Goal: Information Seeking & Learning: Learn about a topic

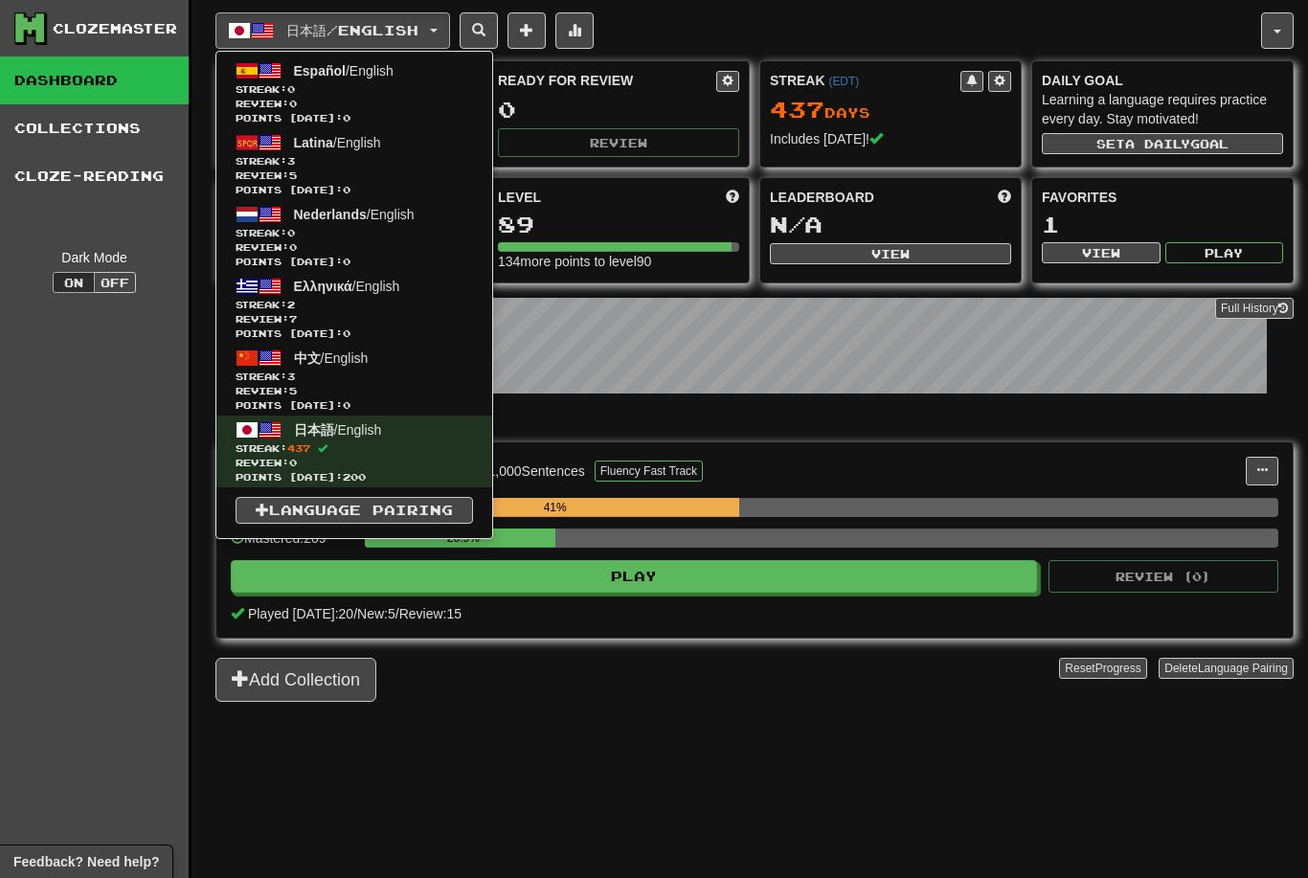
click at [354, 375] on span "Streak: 3" at bounding box center [355, 377] width 238 height 14
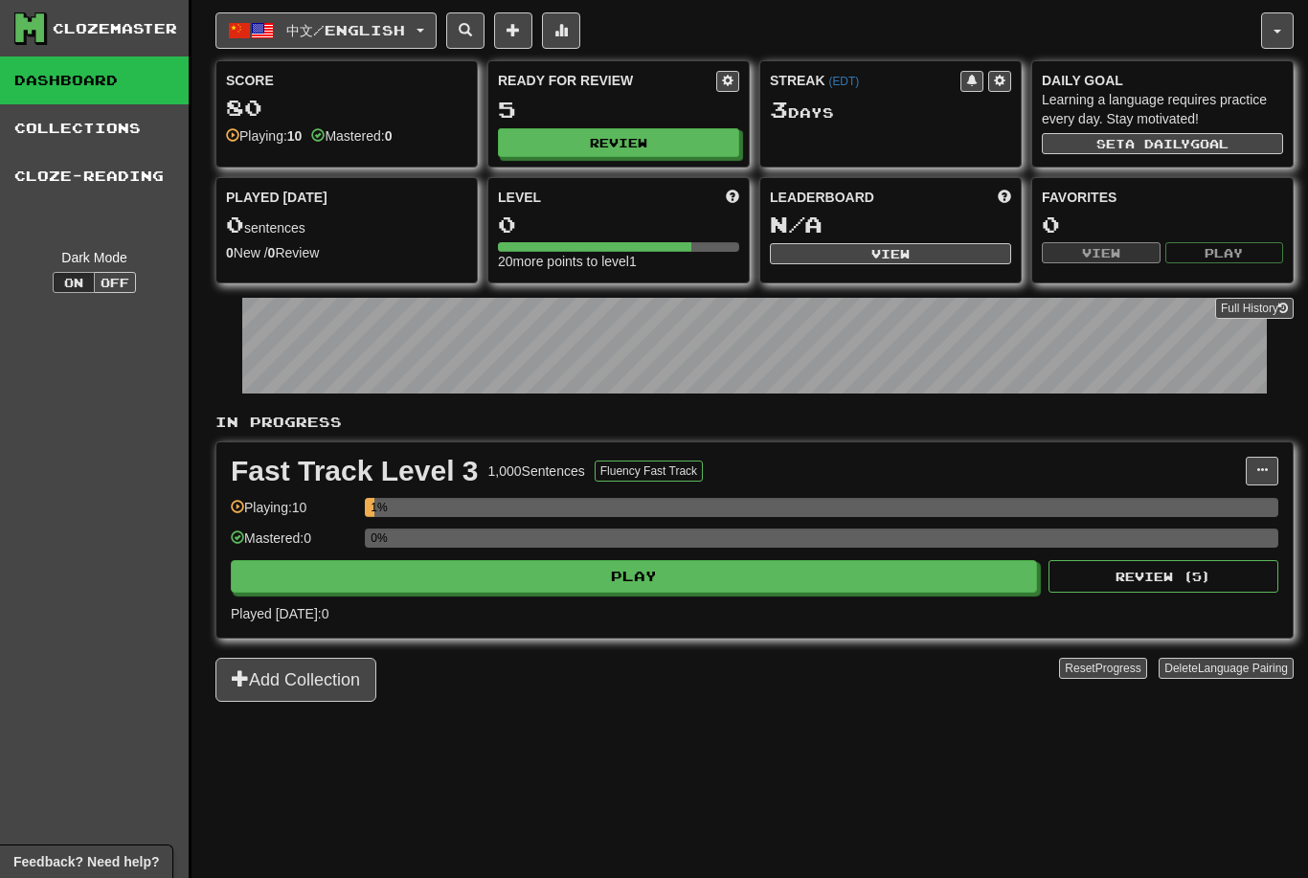
click at [780, 581] on button "Play" at bounding box center [634, 576] width 807 height 33
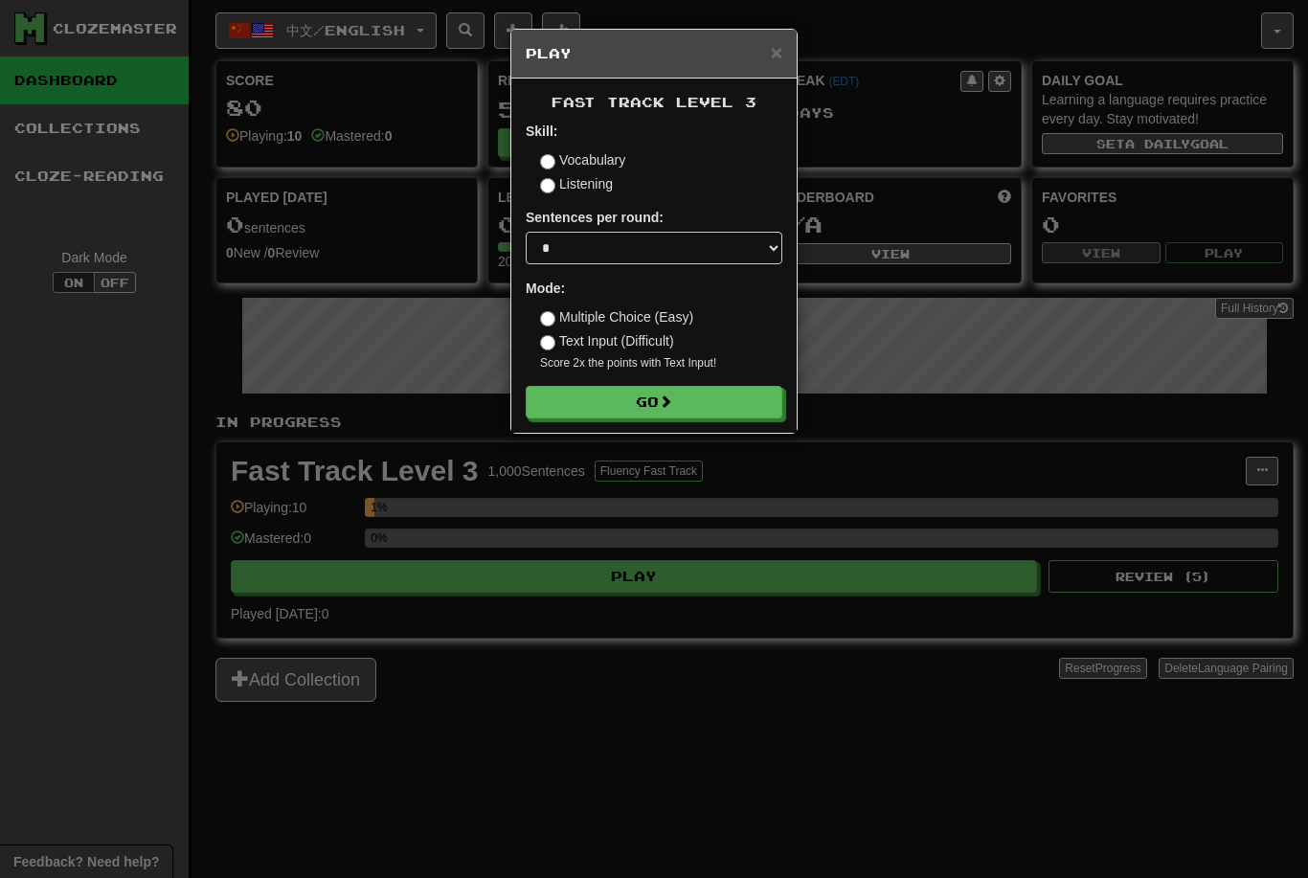
click at [679, 398] on button "Go" at bounding box center [654, 402] width 257 height 33
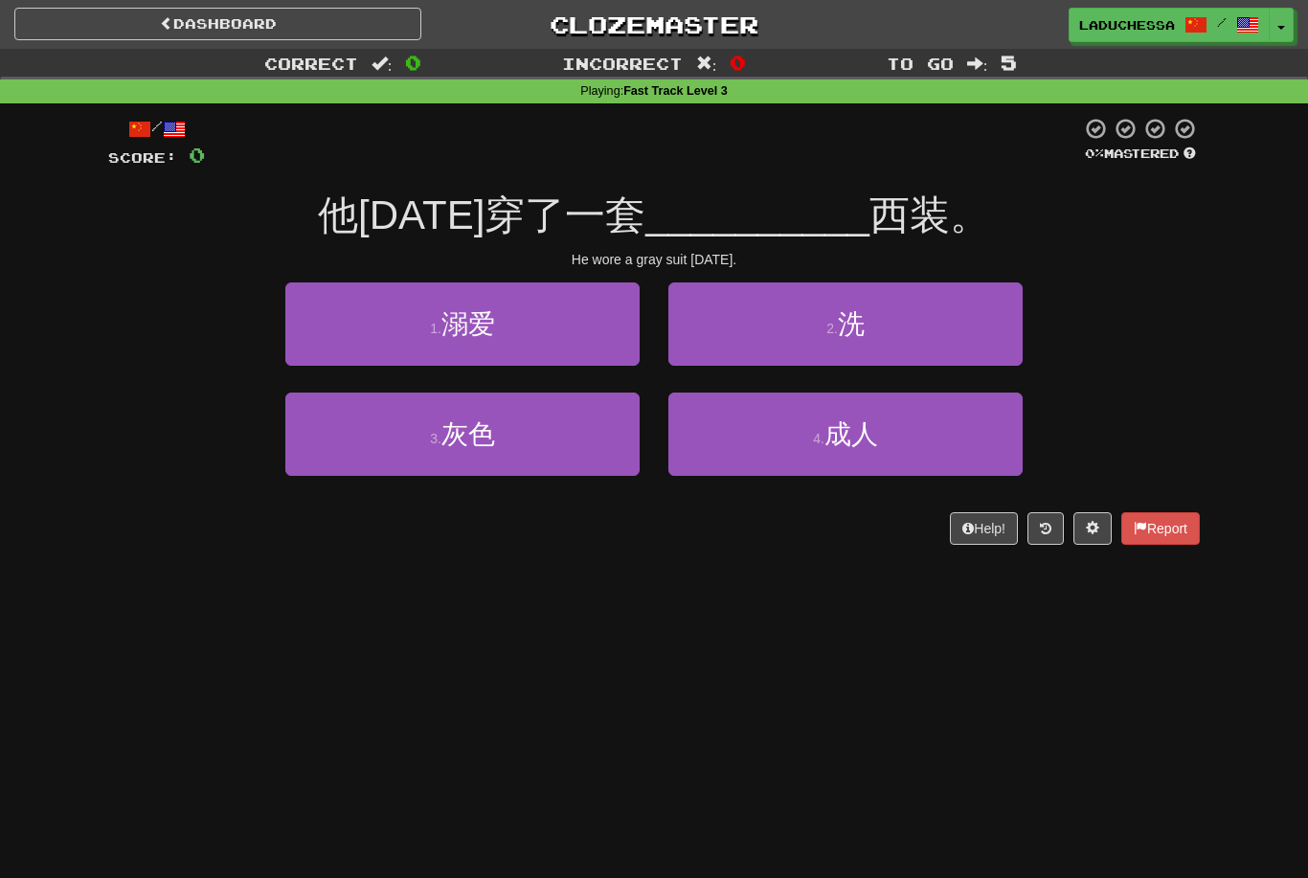
click at [548, 446] on button "3 . 灰色" at bounding box center [462, 434] width 354 height 83
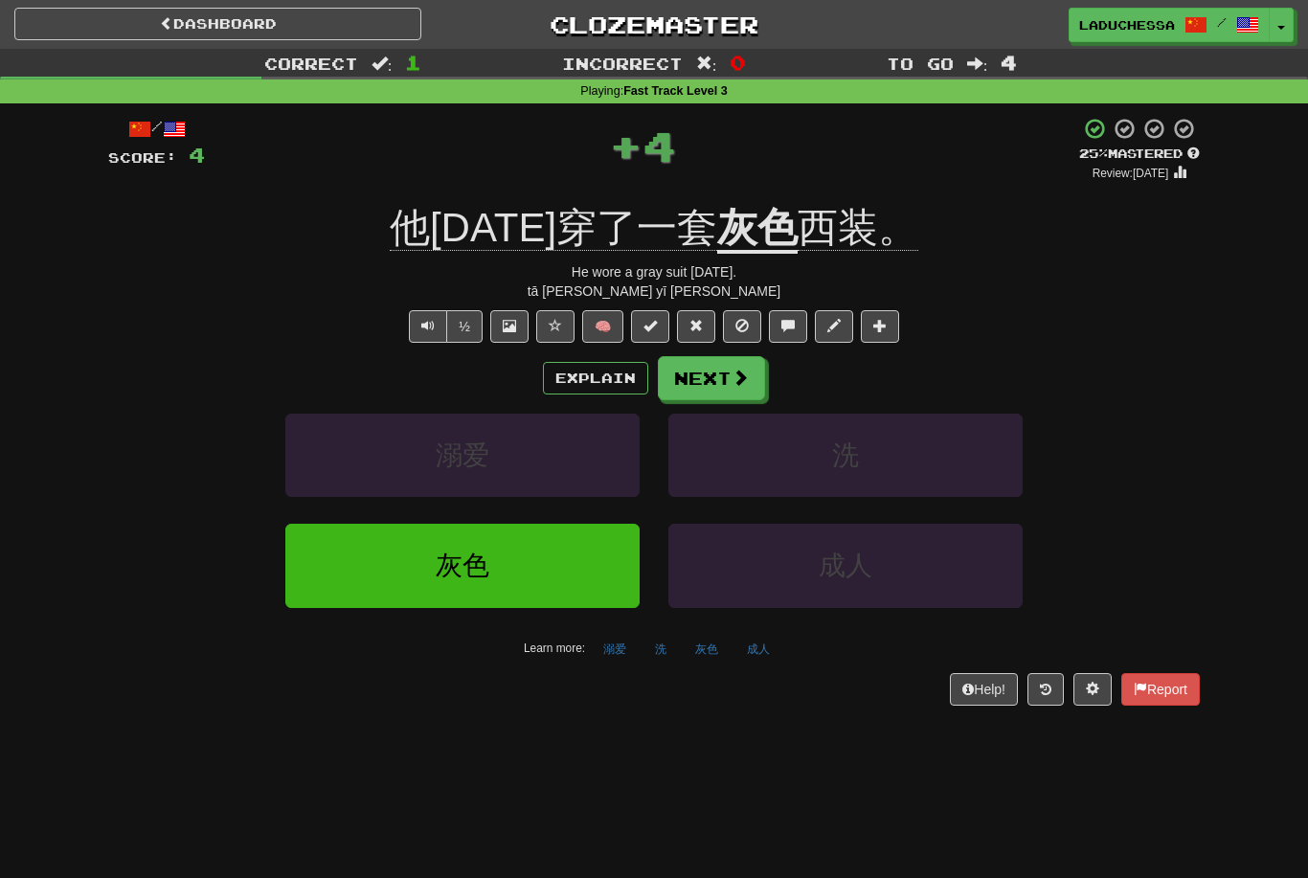
click at [735, 397] on button "Next" at bounding box center [711, 378] width 107 height 44
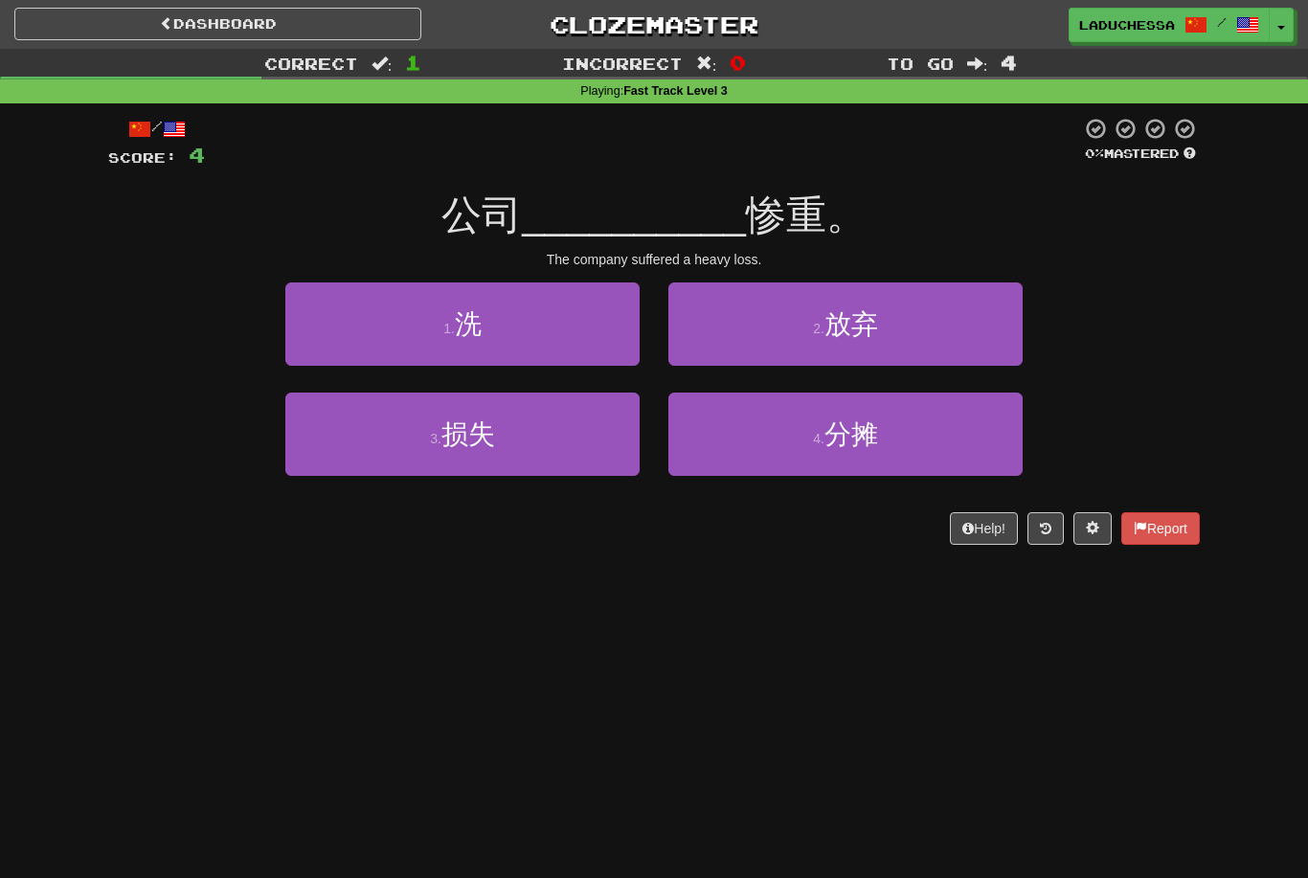
click at [535, 446] on button "3 . 损失" at bounding box center [462, 434] width 354 height 83
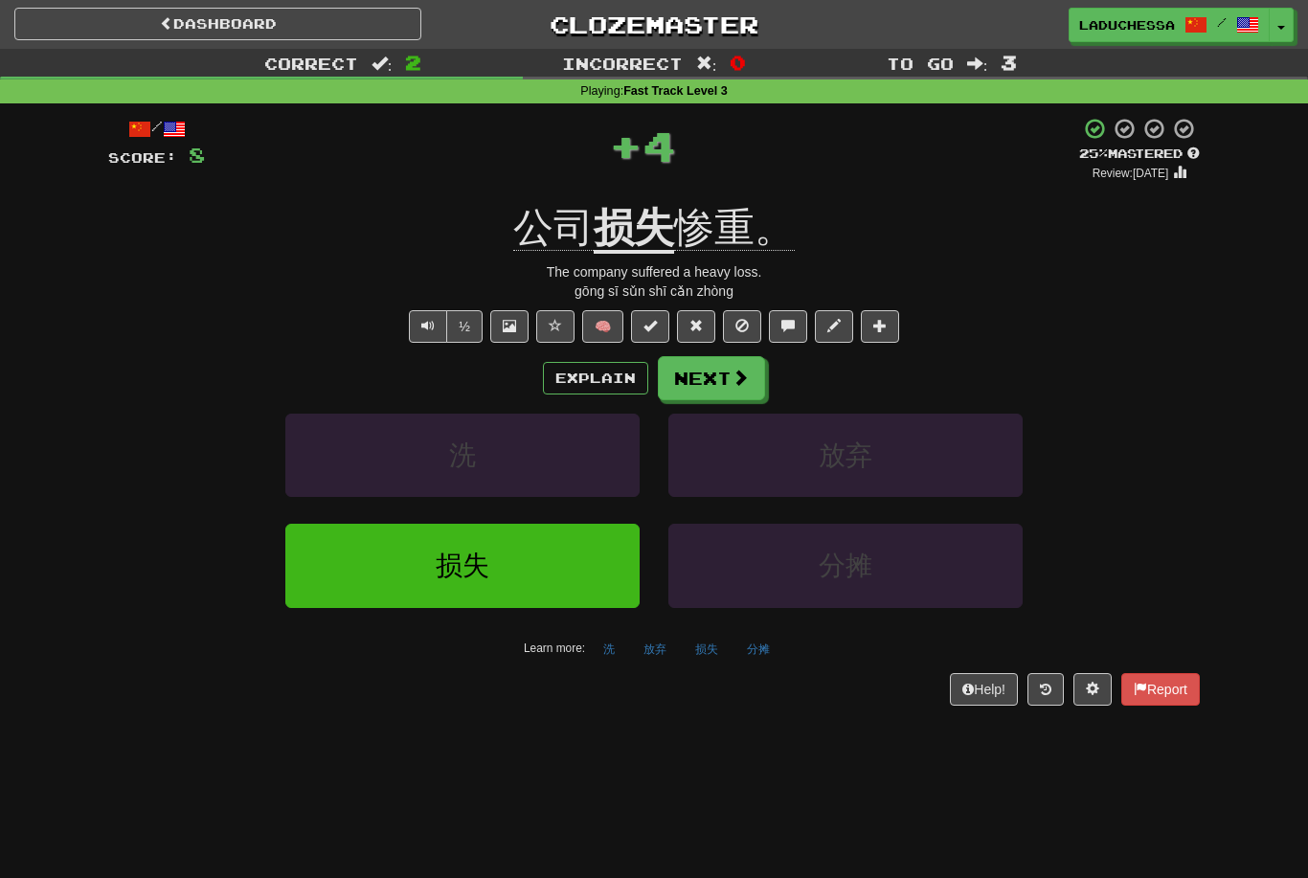
click at [718, 370] on button "Next" at bounding box center [711, 378] width 107 height 44
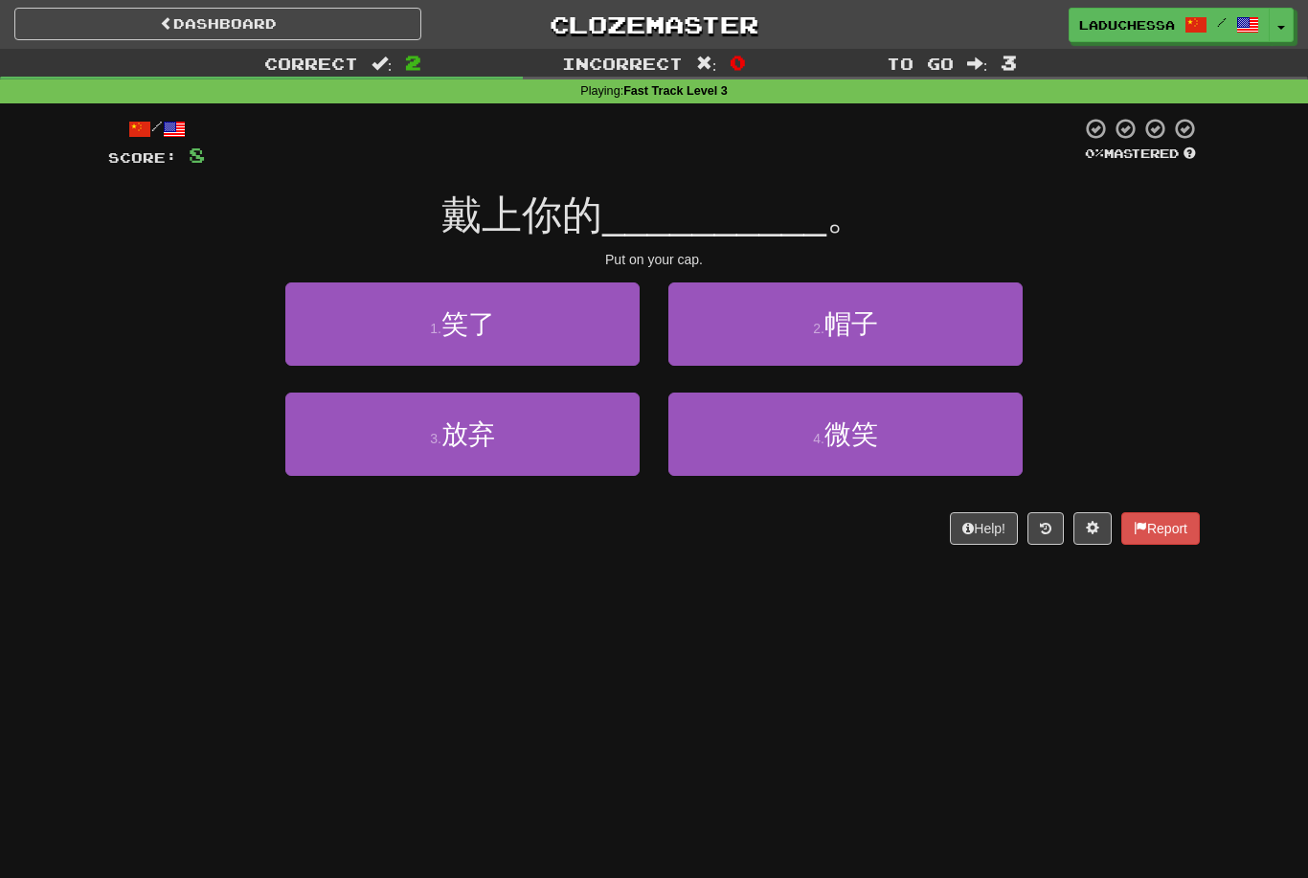
click at [915, 321] on button "2 . 帽子" at bounding box center [846, 324] width 354 height 83
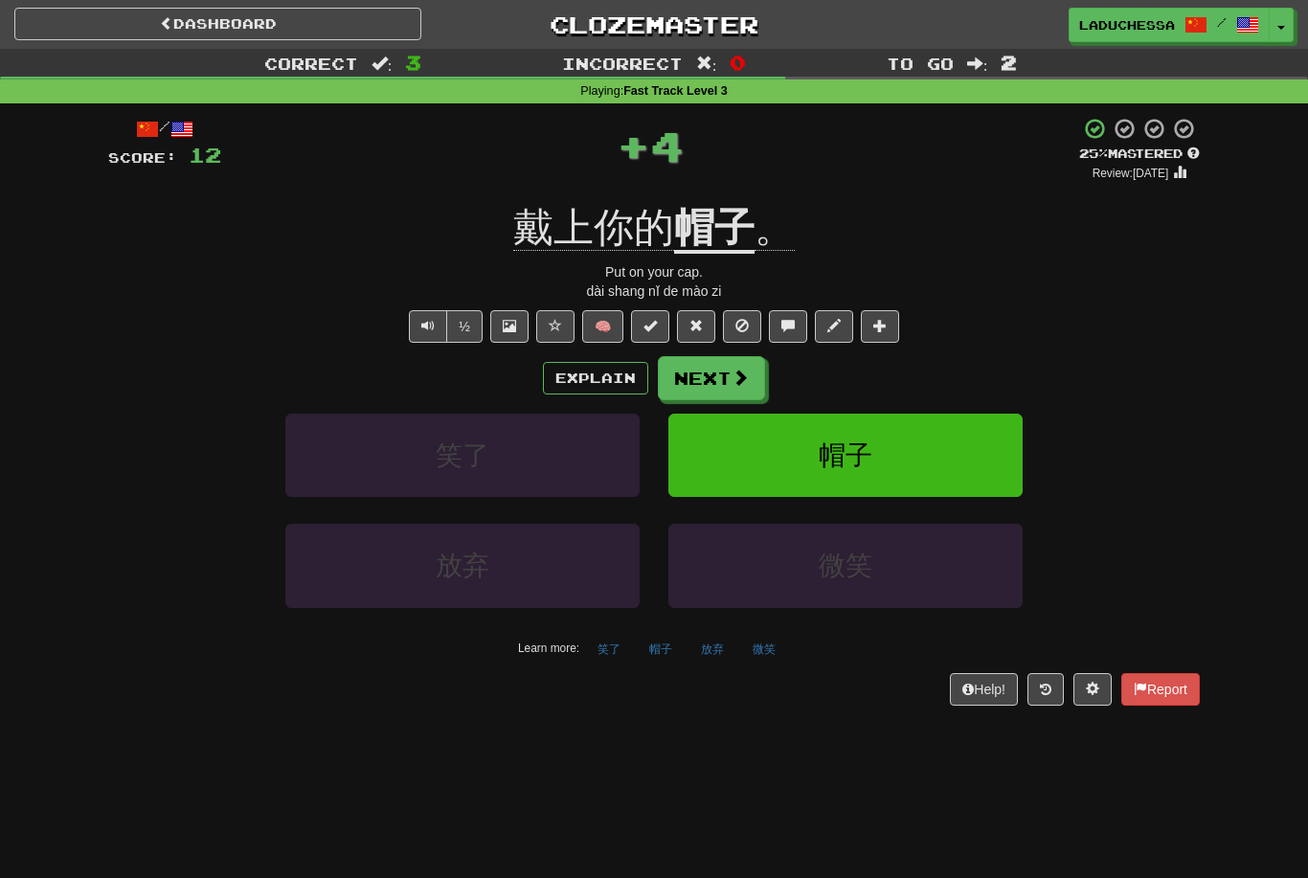
click at [702, 379] on button "Next" at bounding box center [711, 378] width 107 height 44
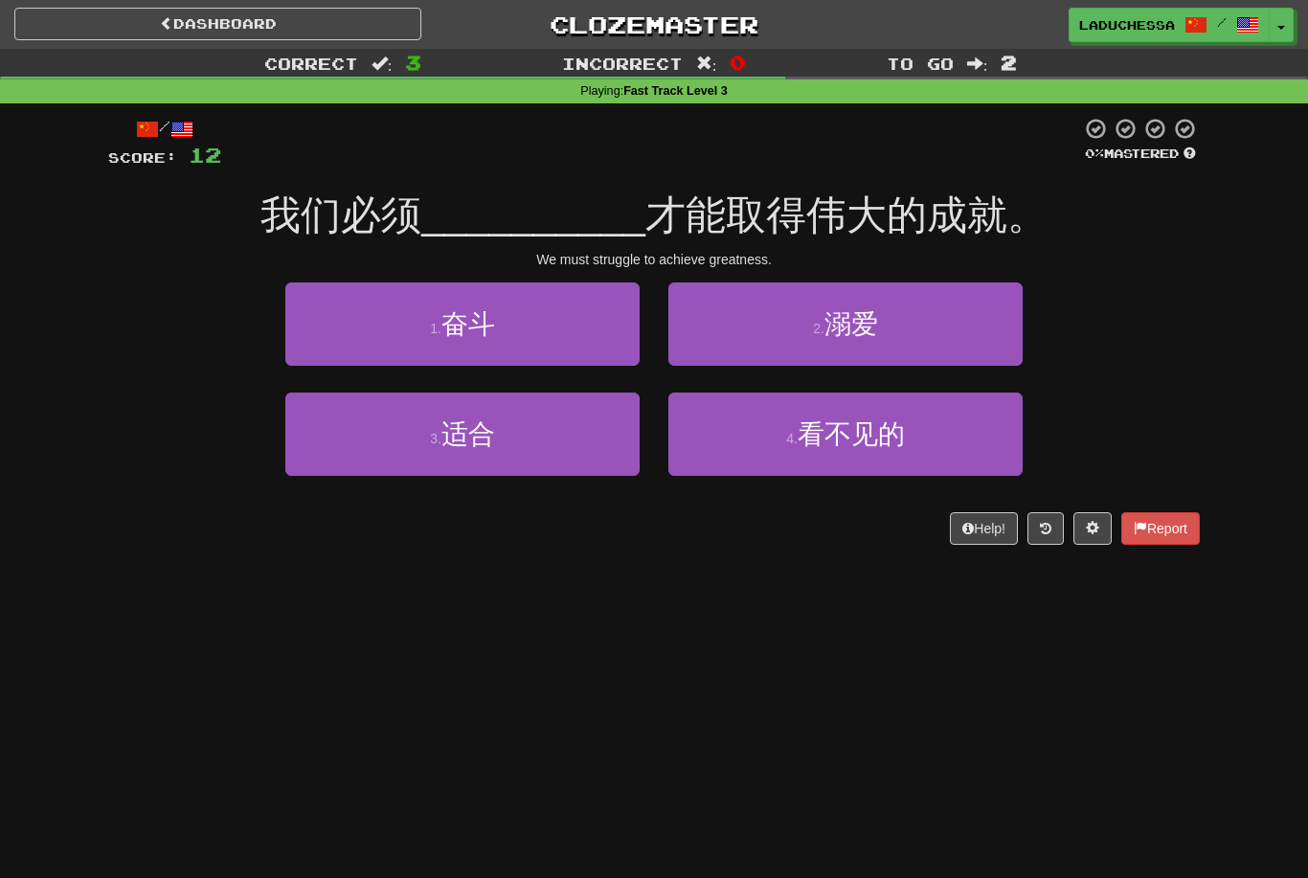
click at [518, 319] on button "1 . 奋斗" at bounding box center [462, 324] width 354 height 83
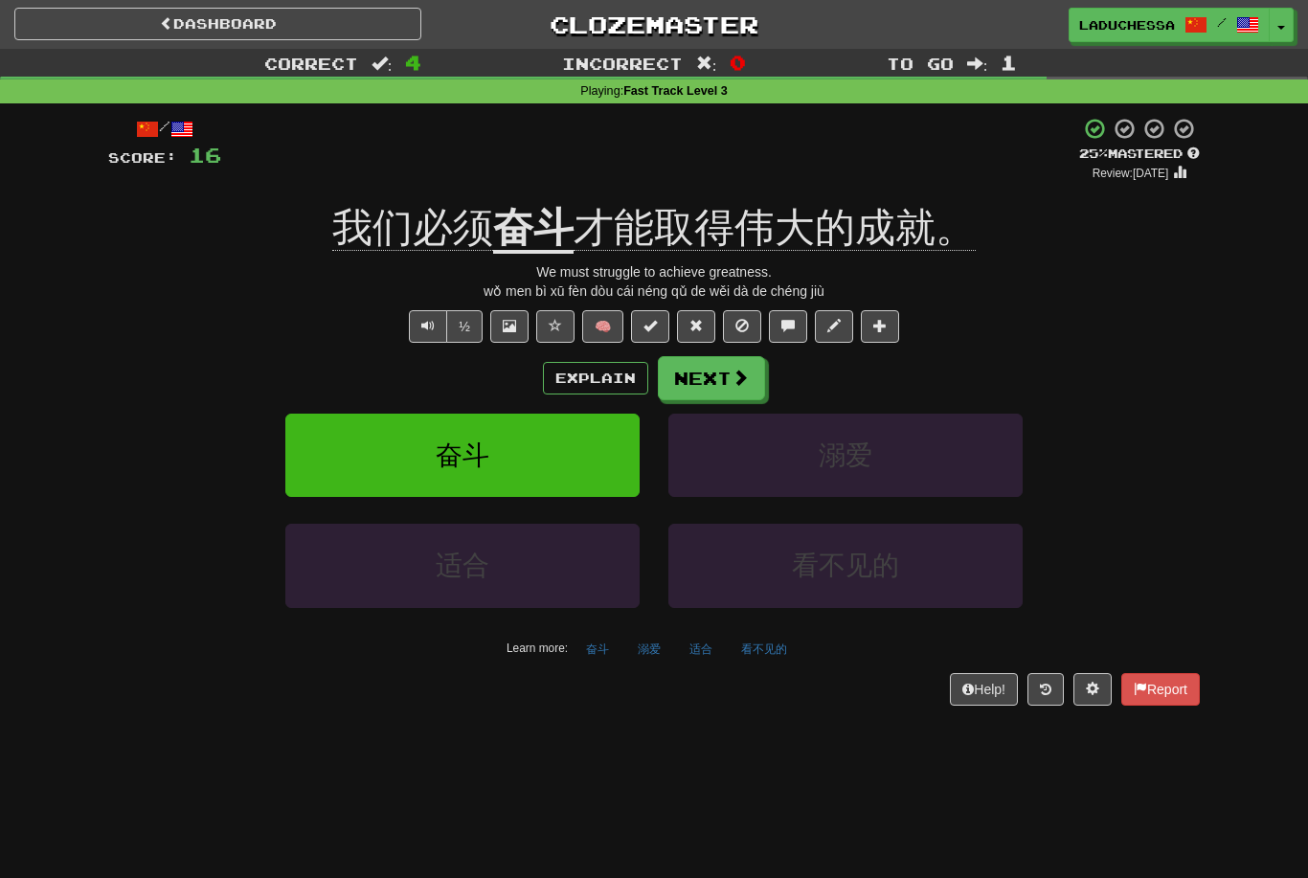
click at [722, 369] on button "Next" at bounding box center [711, 378] width 107 height 44
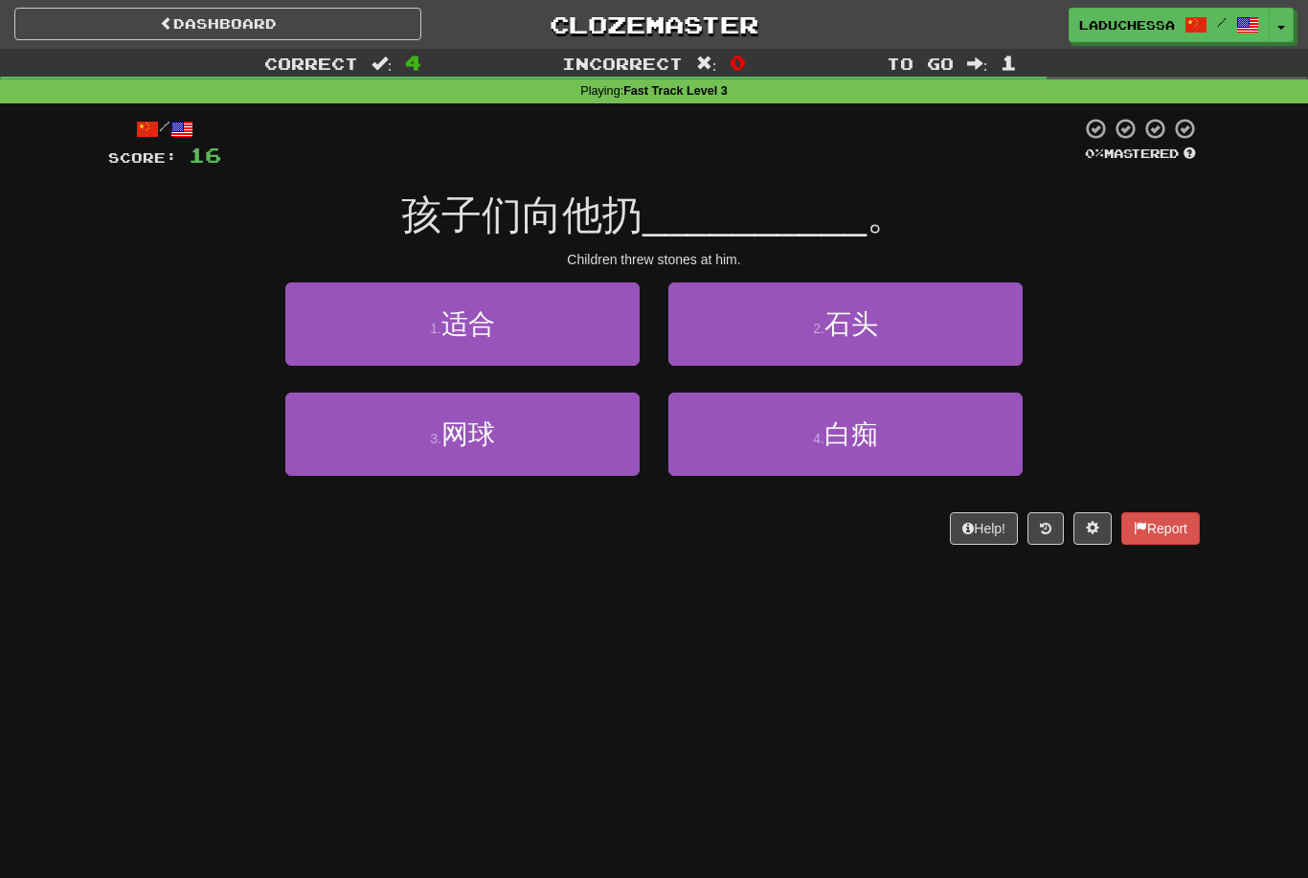
click at [873, 326] on span "石头" at bounding box center [852, 324] width 54 height 30
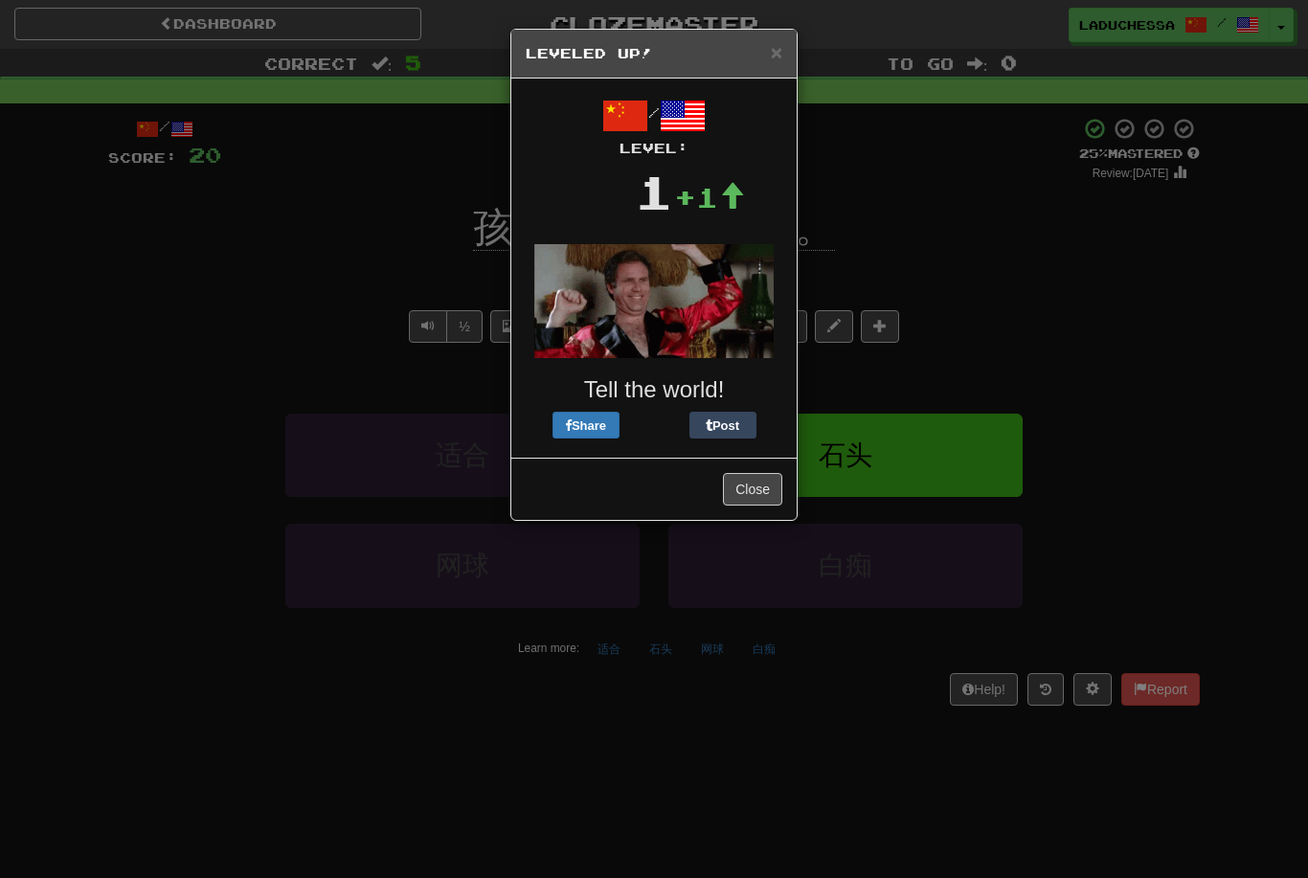
click at [766, 489] on button "Close" at bounding box center [752, 489] width 59 height 33
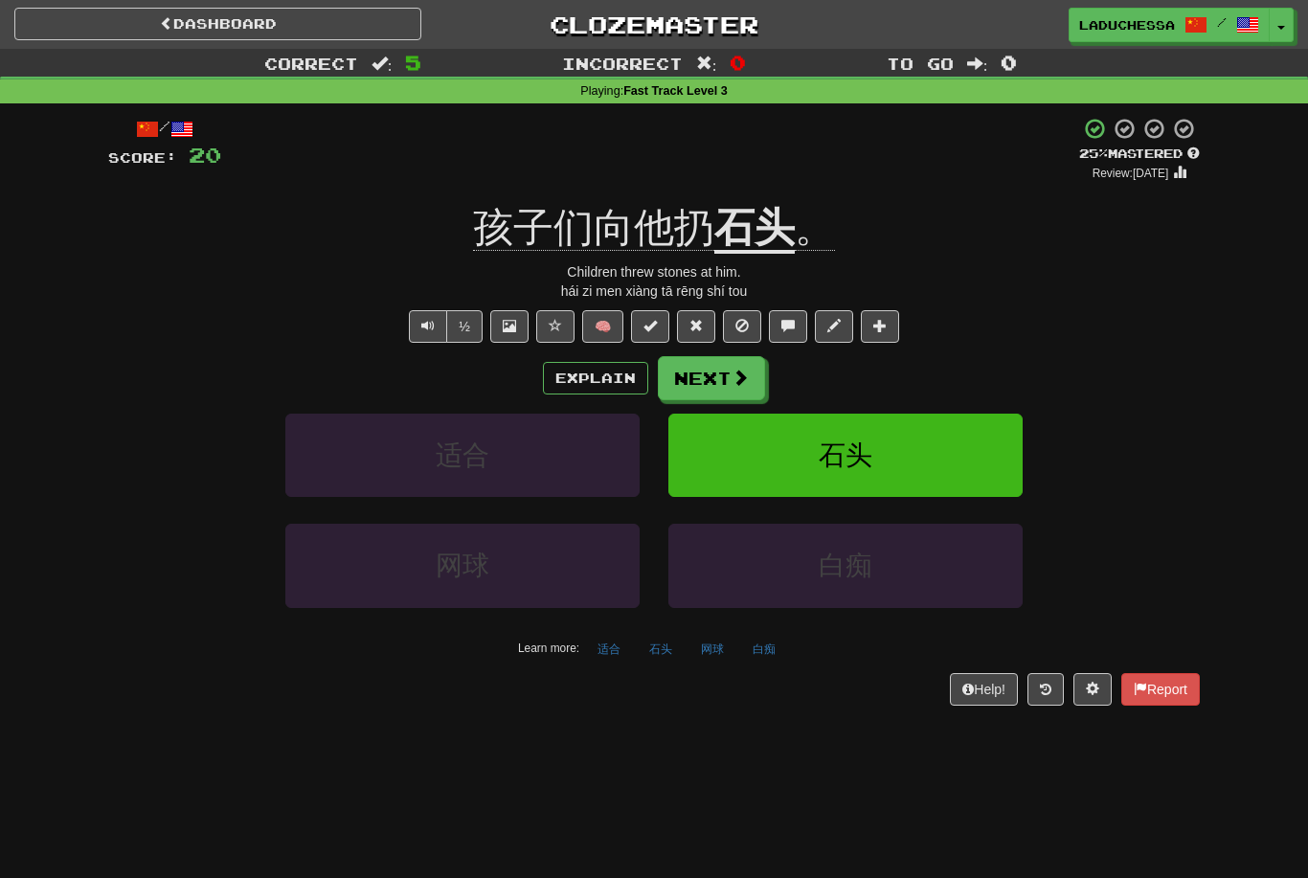
click at [1090, 687] on span at bounding box center [1092, 688] width 13 height 13
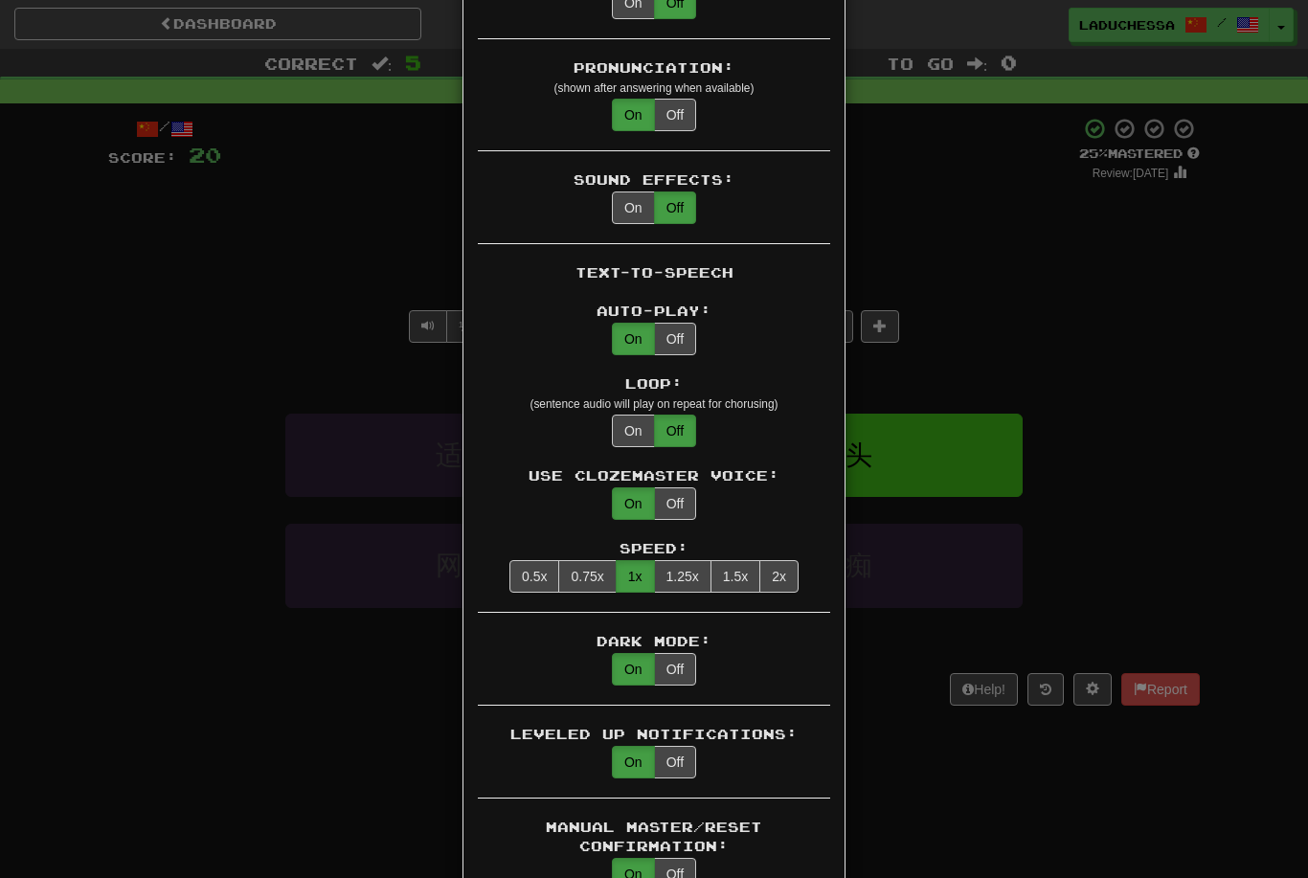
scroll to position [594, 0]
click at [682, 747] on button "Off" at bounding box center [675, 763] width 42 height 33
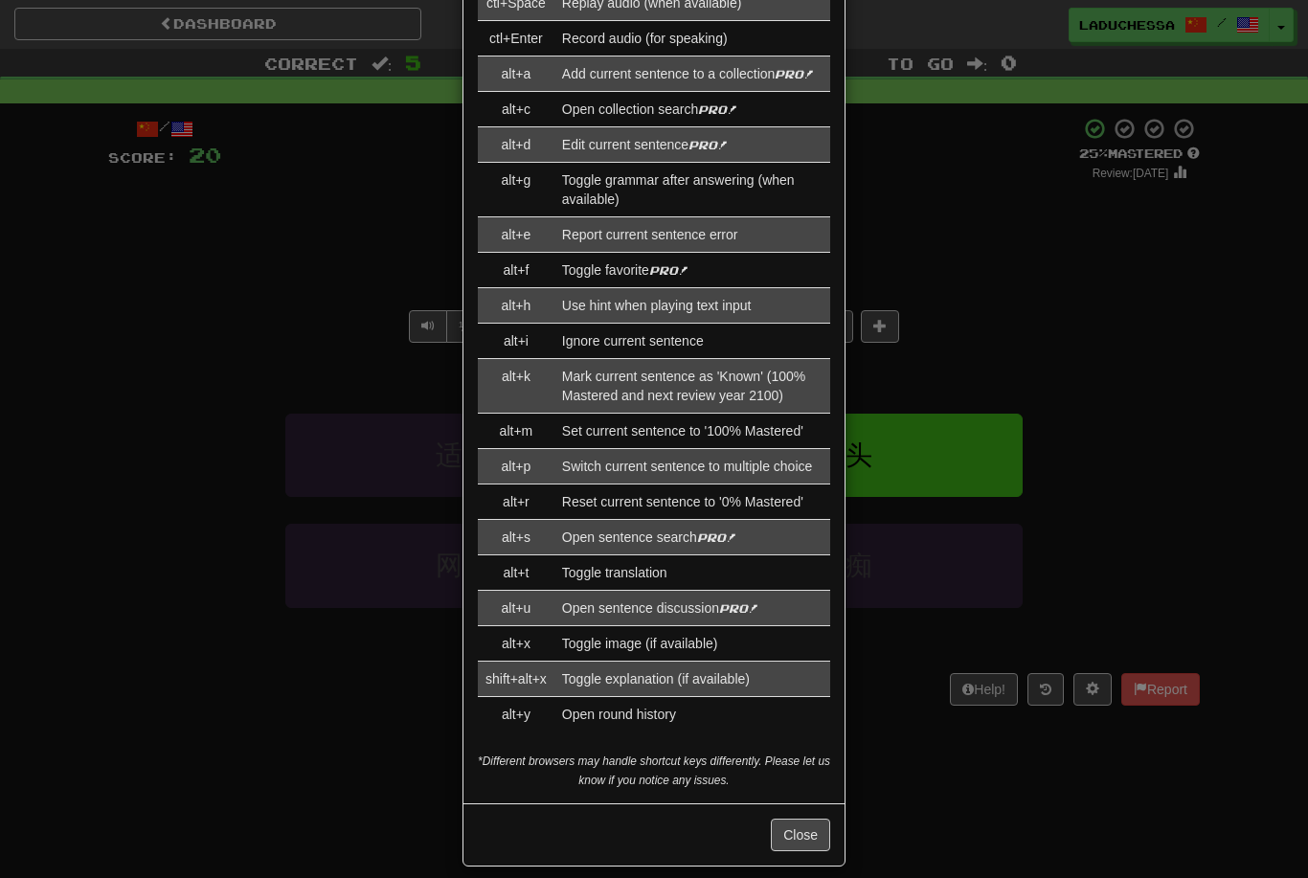
scroll to position [1945, 0]
click at [803, 824] on button "Close" at bounding box center [800, 837] width 59 height 33
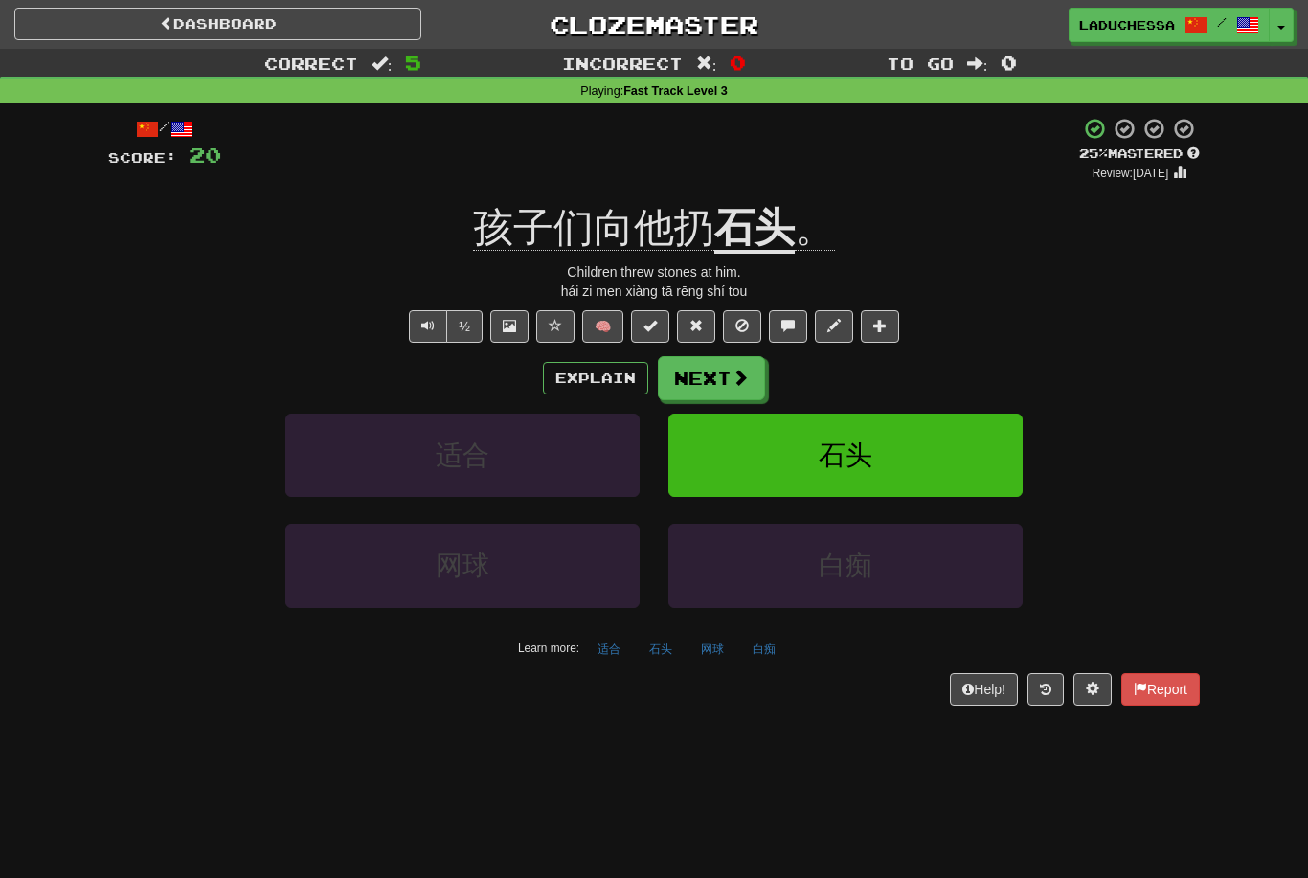
click at [718, 375] on button "Next" at bounding box center [711, 378] width 107 height 44
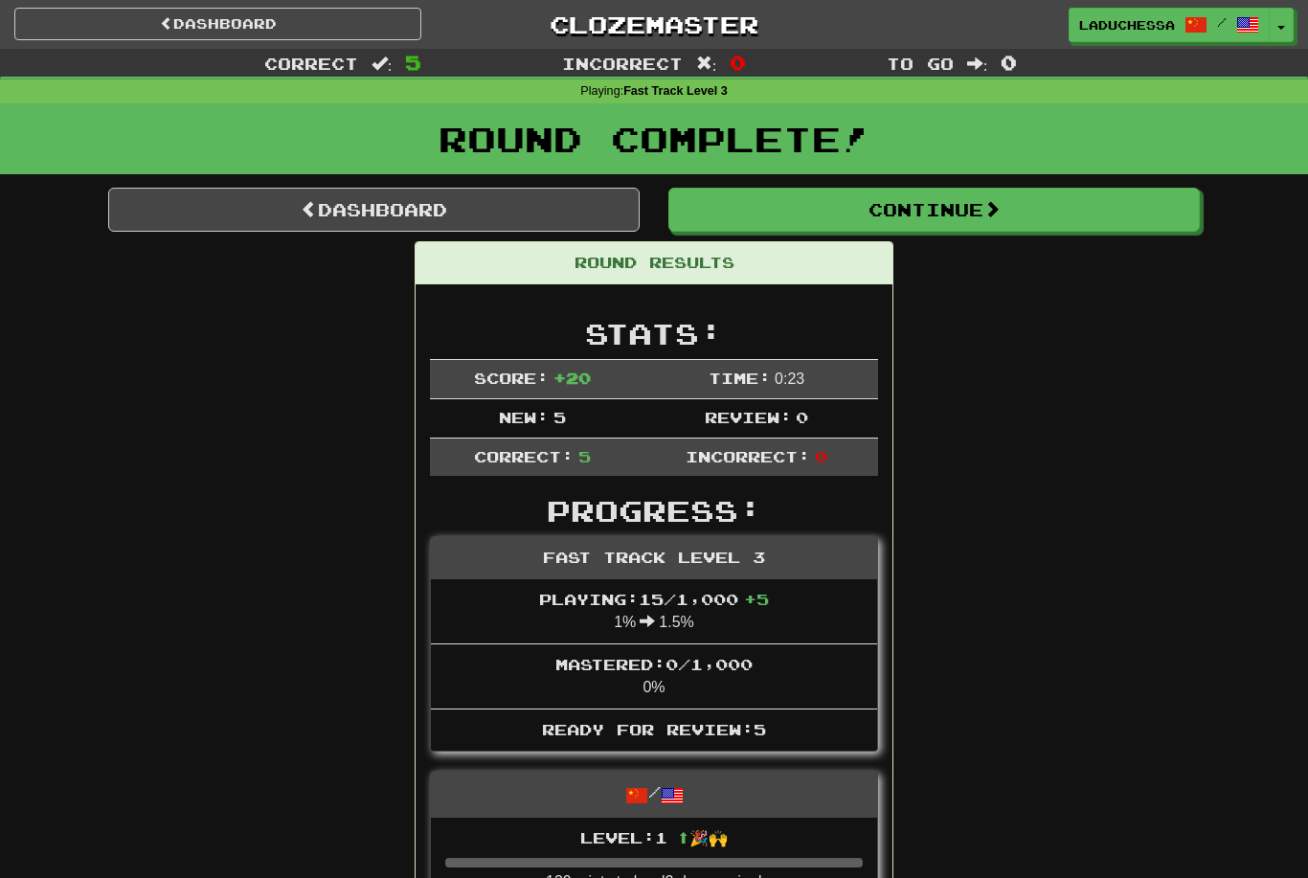
click at [421, 218] on link "Dashboard" at bounding box center [374, 210] width 532 height 44
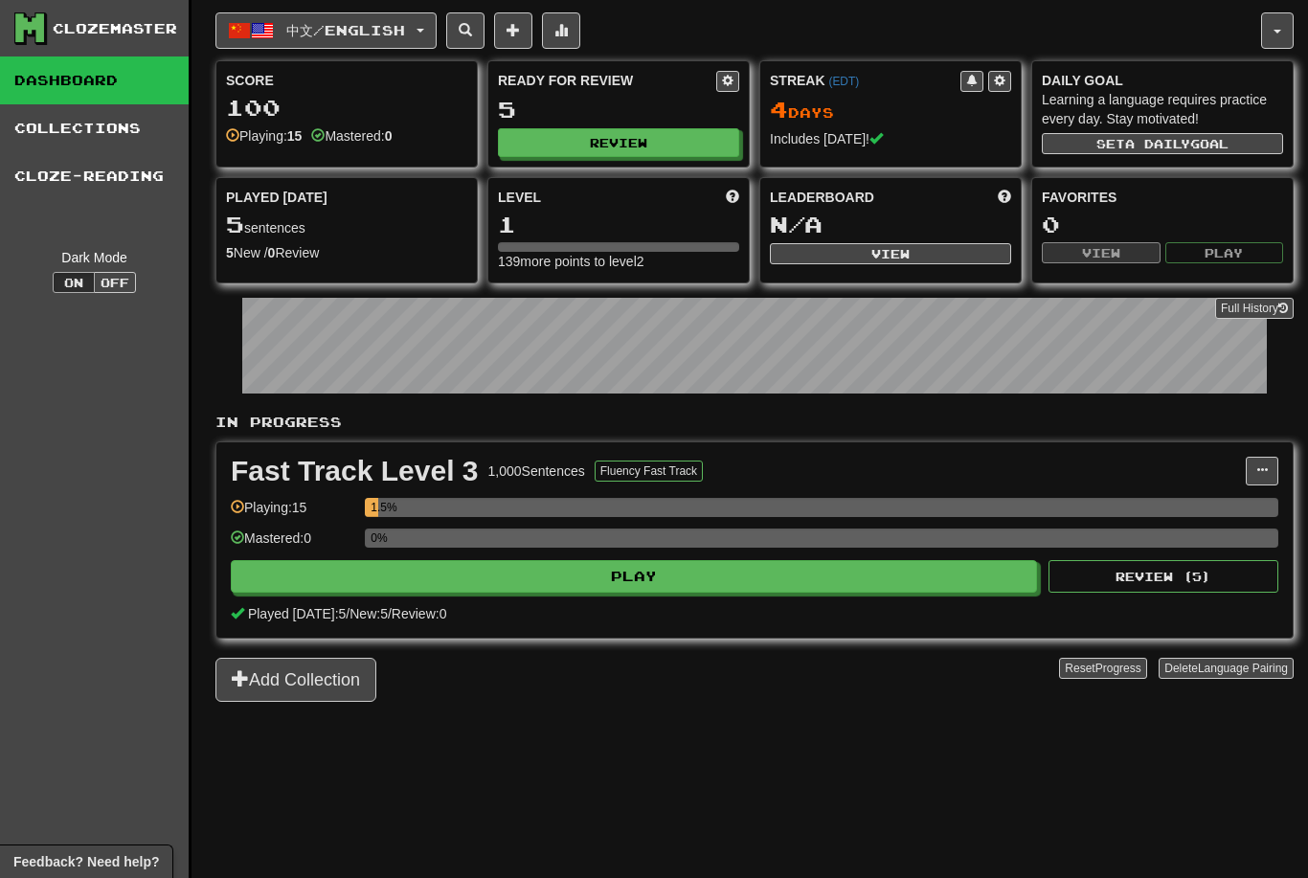
click at [631, 154] on button "Review" at bounding box center [618, 142] width 241 height 29
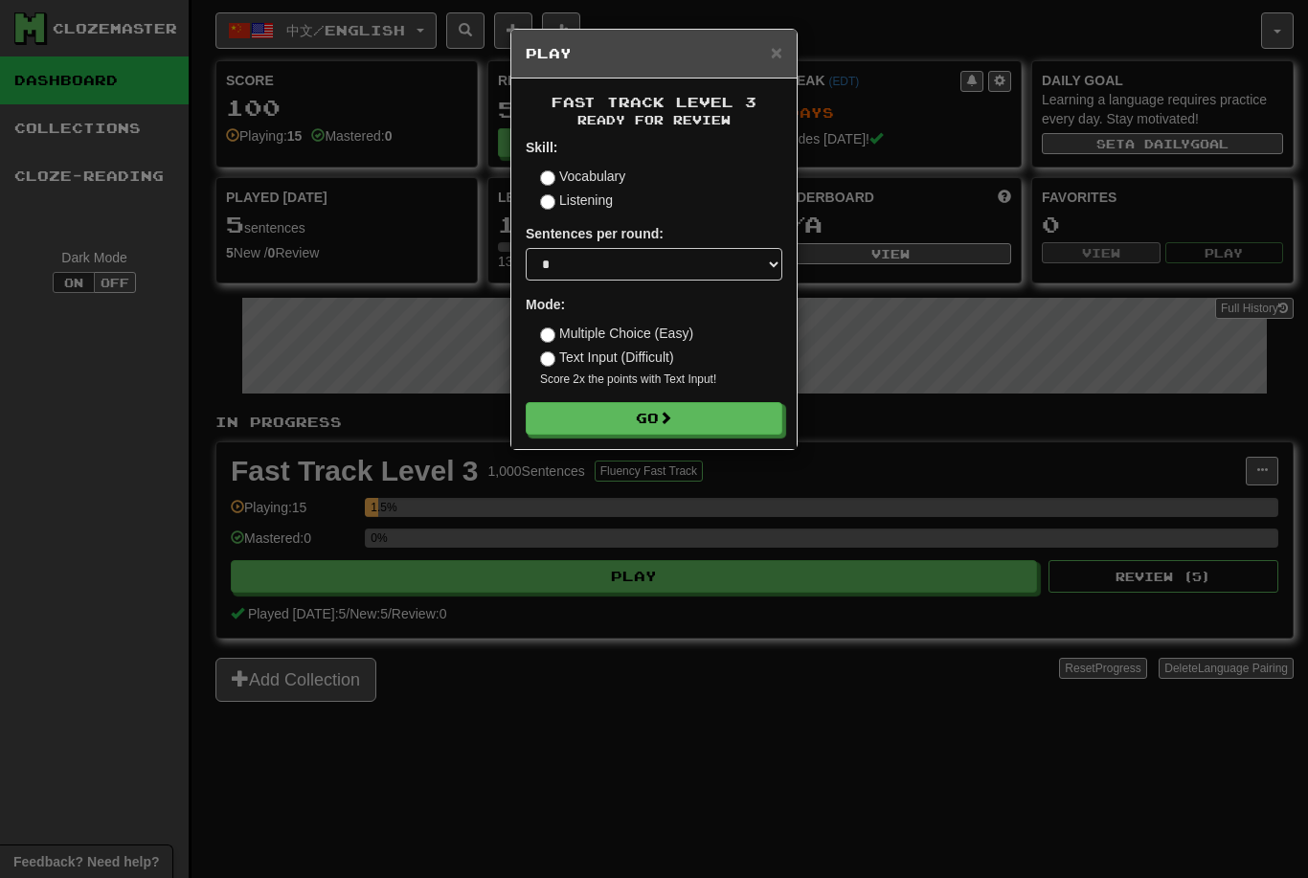
click at [685, 416] on button "Go" at bounding box center [654, 418] width 257 height 33
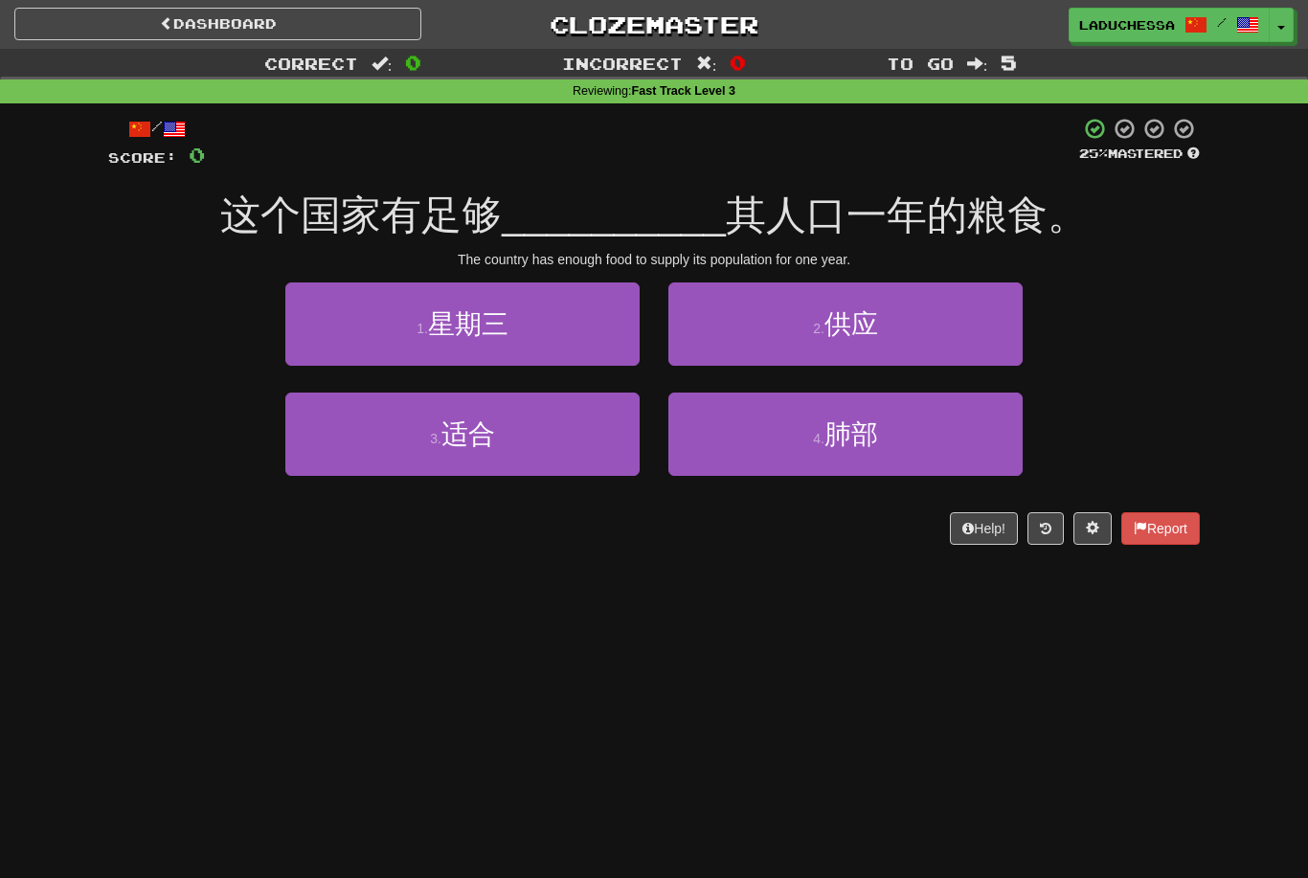
click at [931, 317] on button "2 . 供应" at bounding box center [846, 324] width 354 height 83
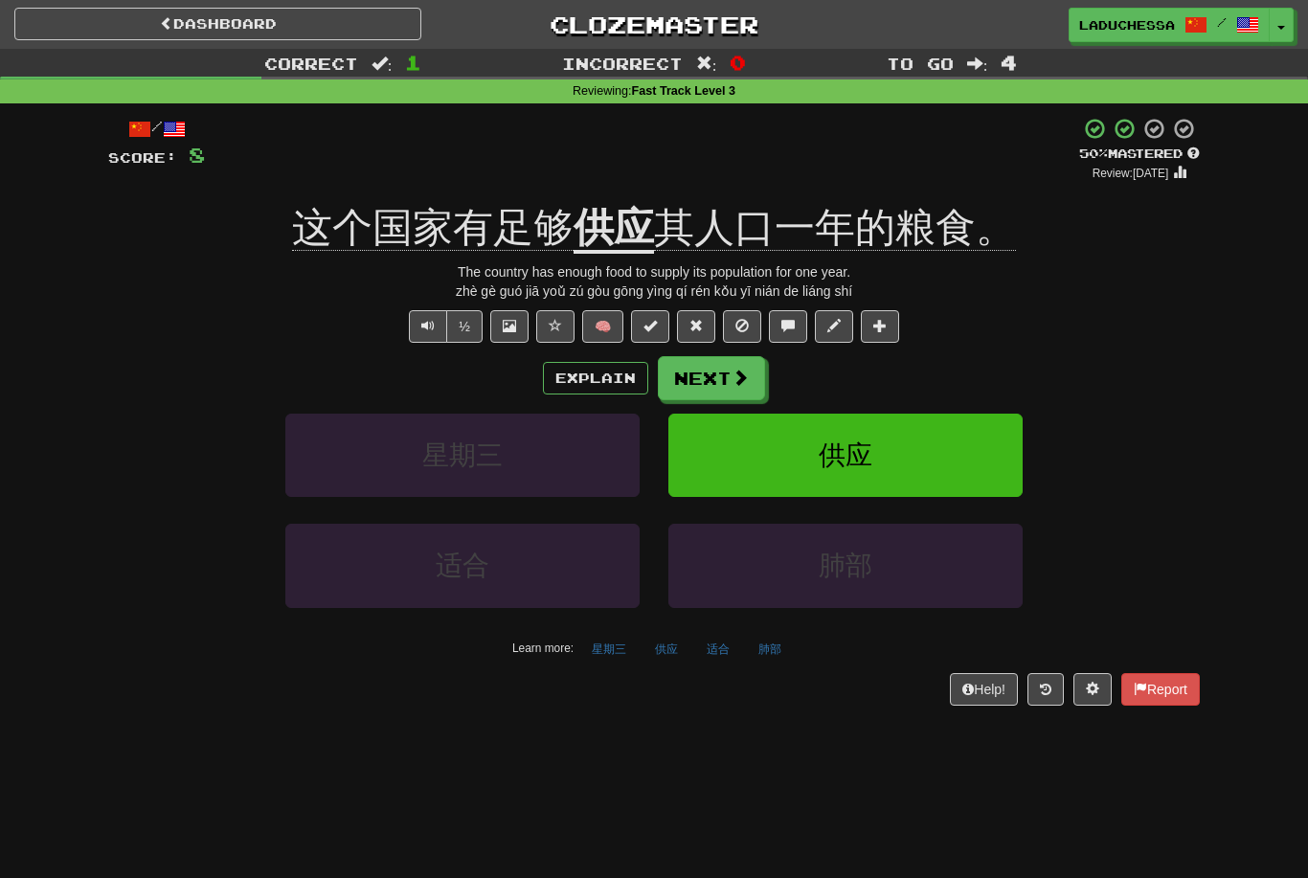
click at [921, 444] on button "供应" at bounding box center [846, 455] width 354 height 83
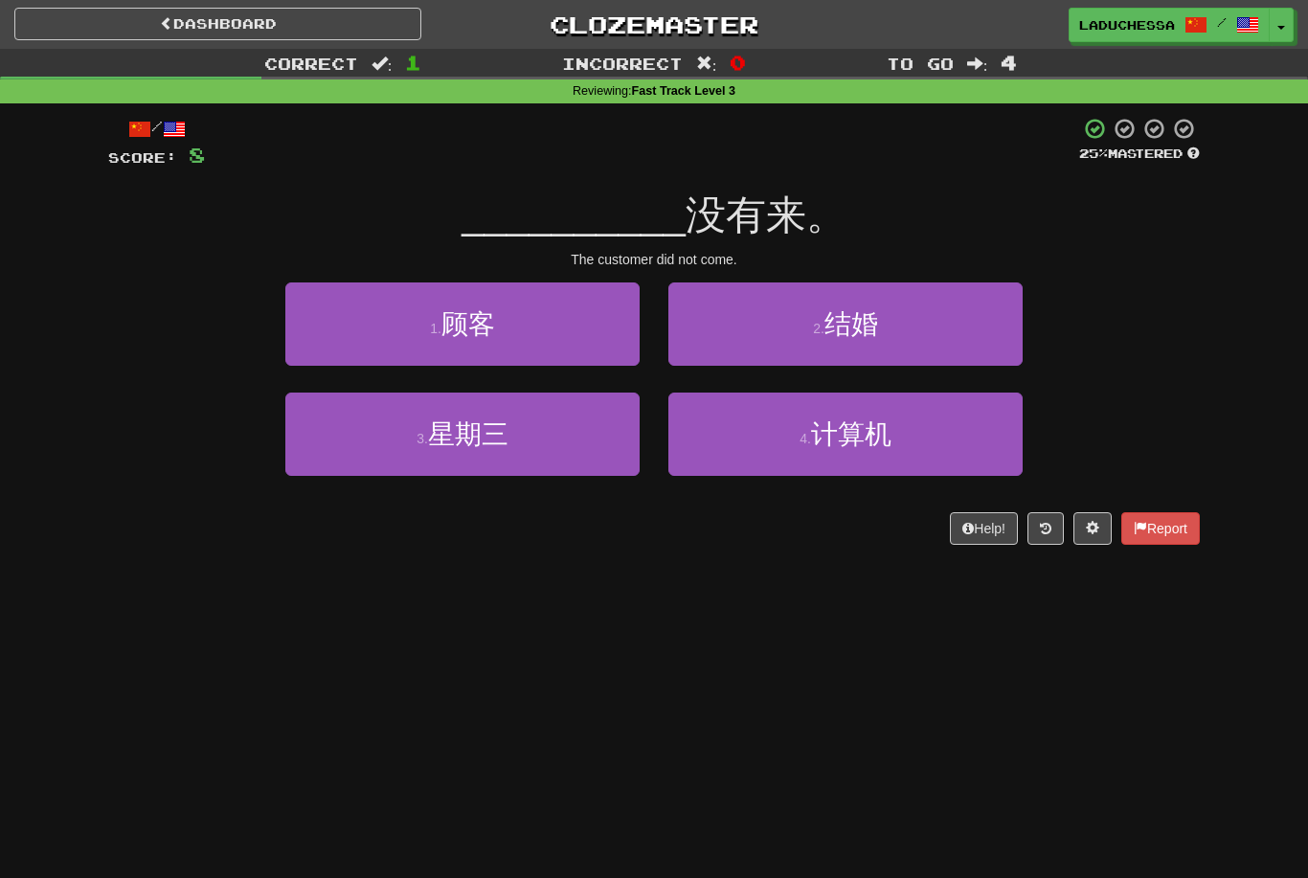
click at [543, 321] on button "1 . 顾客" at bounding box center [462, 324] width 354 height 83
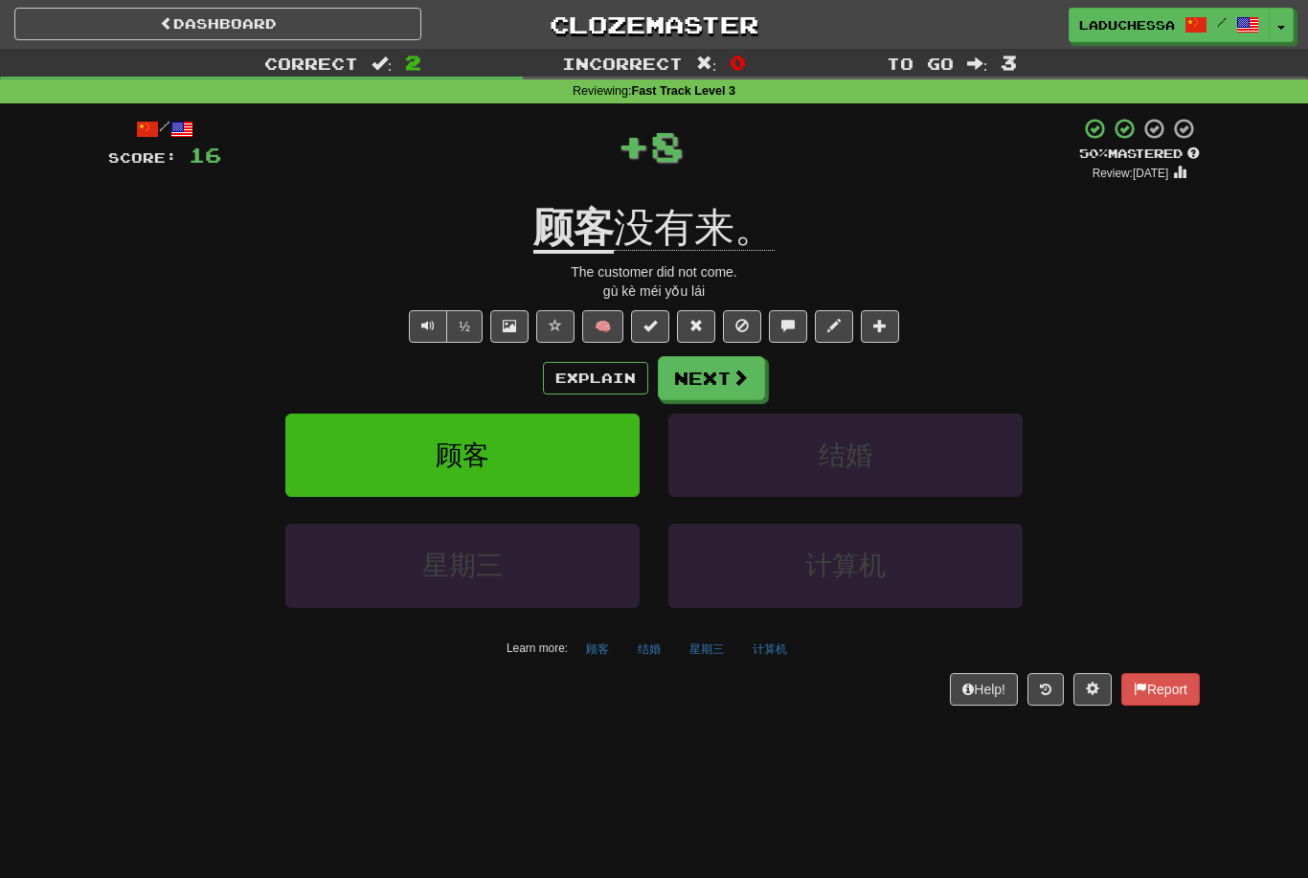
click at [729, 365] on button "Next" at bounding box center [711, 378] width 107 height 44
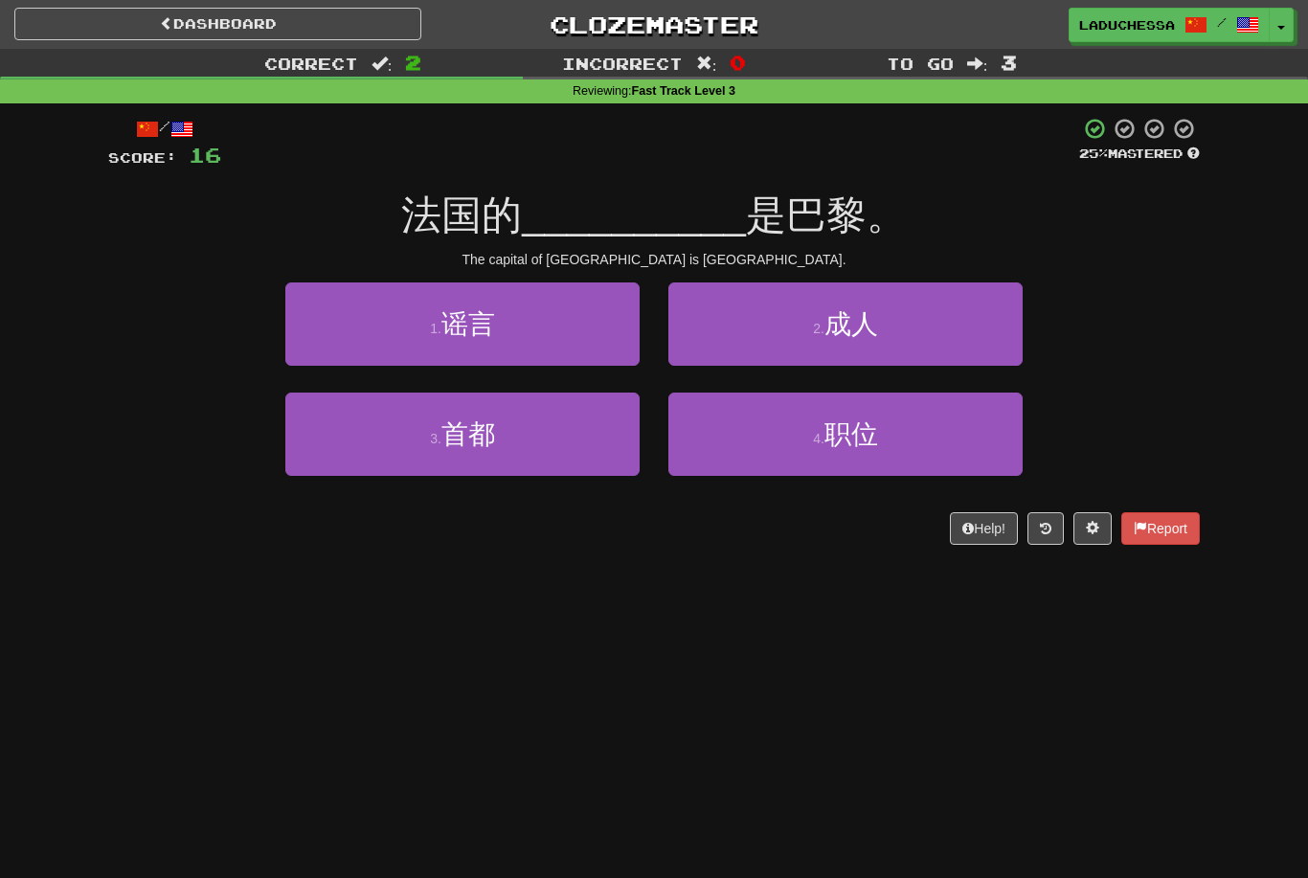
click at [547, 426] on button "3 . 首都" at bounding box center [462, 434] width 354 height 83
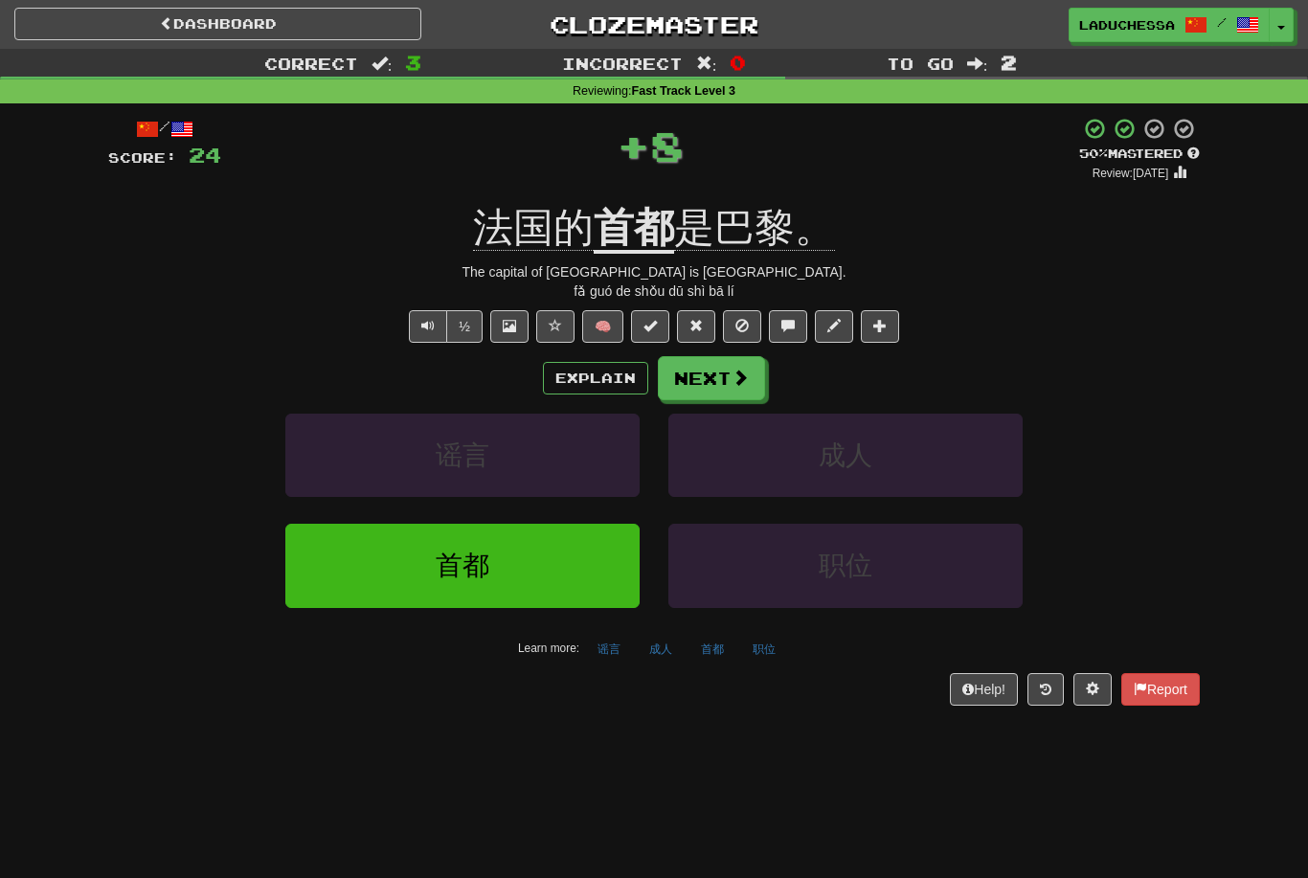
click at [720, 367] on button "Next" at bounding box center [711, 378] width 107 height 44
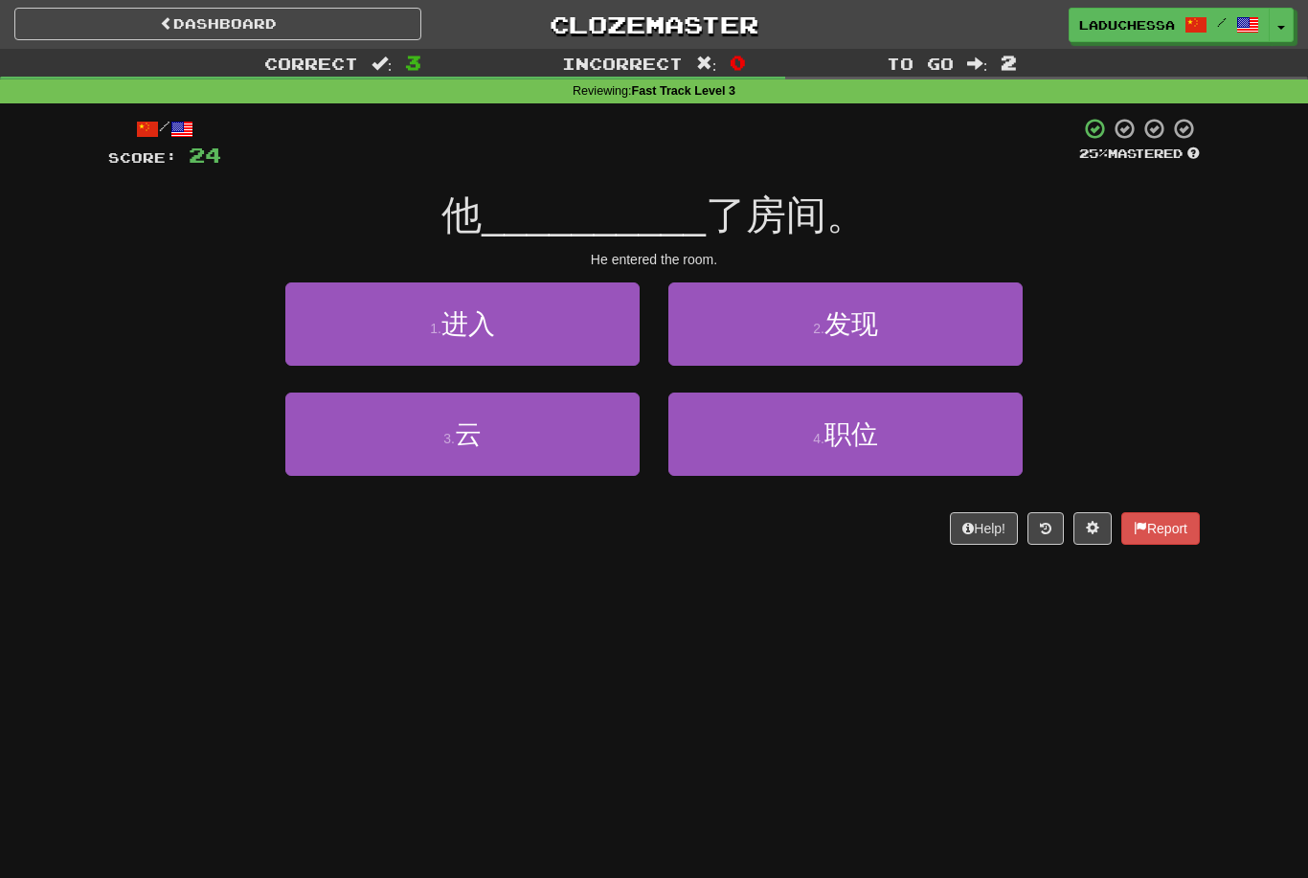
click at [544, 334] on button "1 . 进入" at bounding box center [462, 324] width 354 height 83
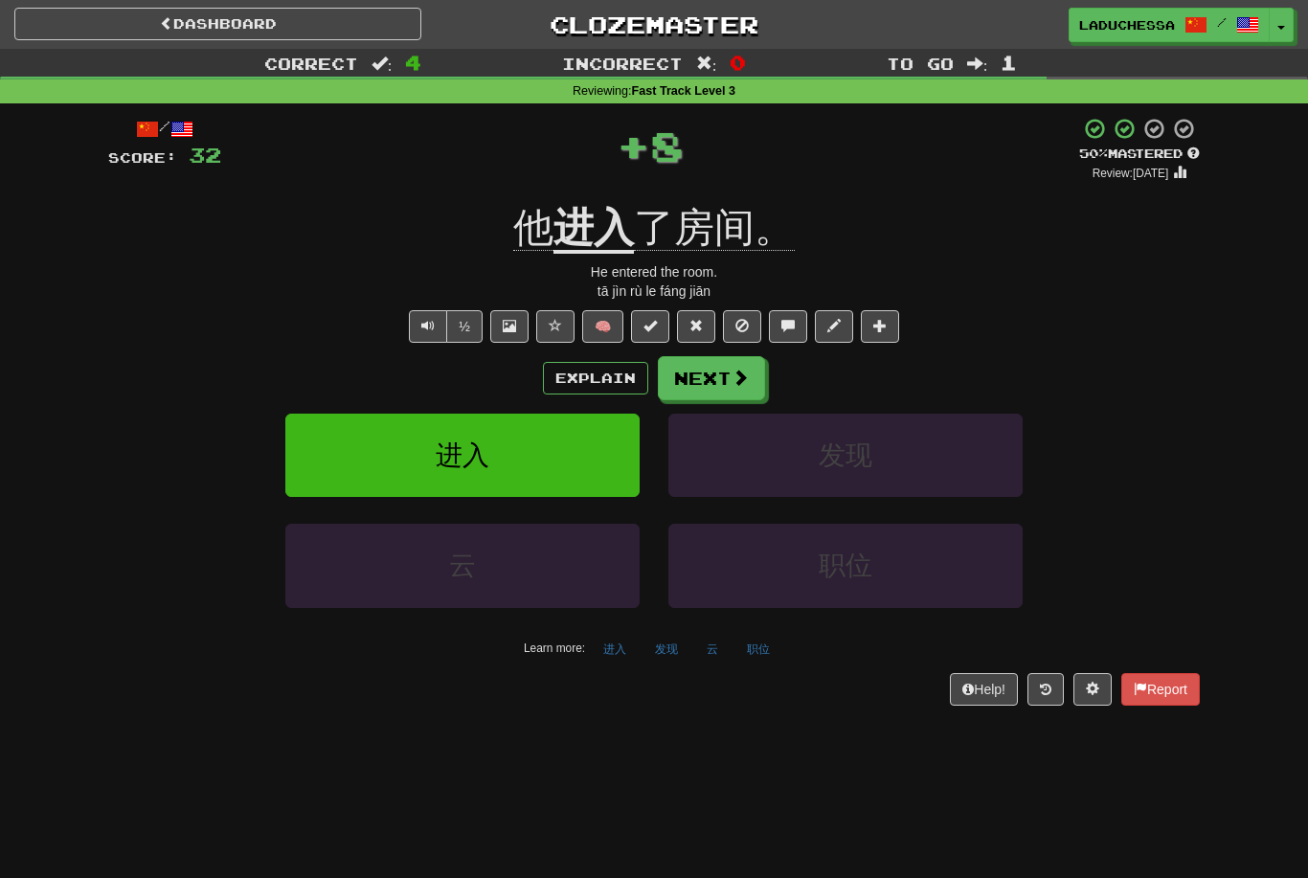
click at [746, 363] on button "Next" at bounding box center [711, 378] width 107 height 44
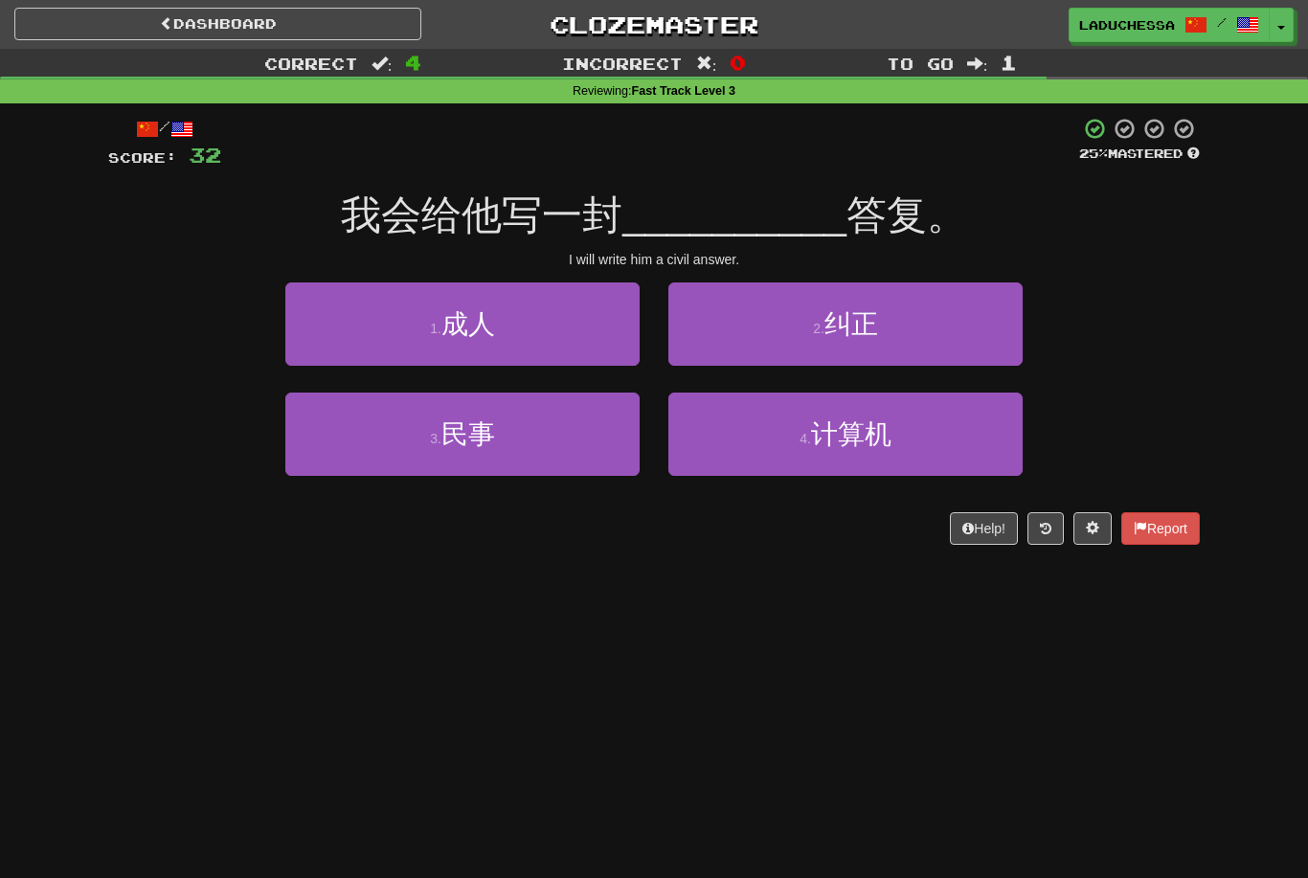
click at [527, 442] on button "3 . 民事" at bounding box center [462, 434] width 354 height 83
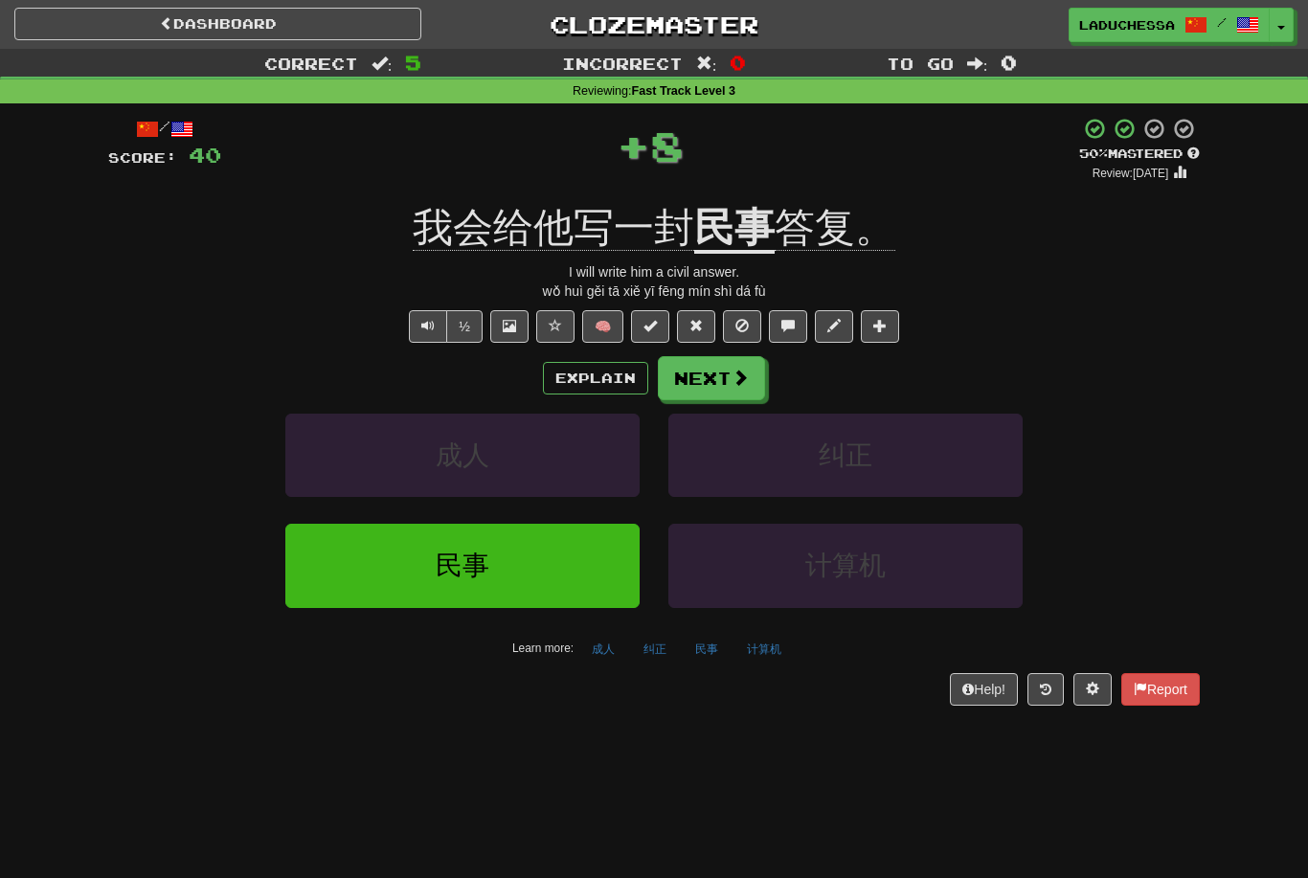
click at [720, 366] on button "Next" at bounding box center [711, 378] width 107 height 44
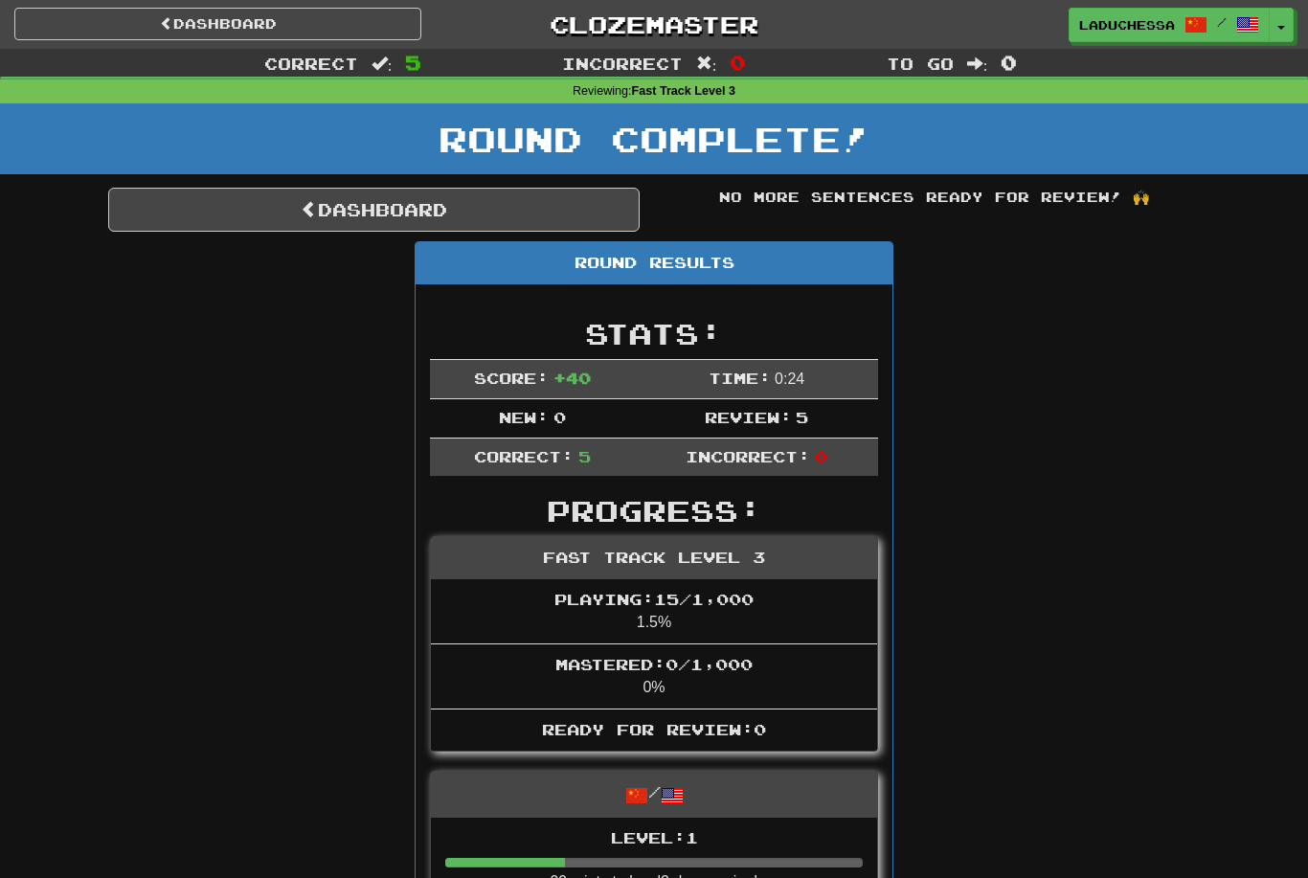
click at [424, 202] on link "Dashboard" at bounding box center [374, 210] width 532 height 44
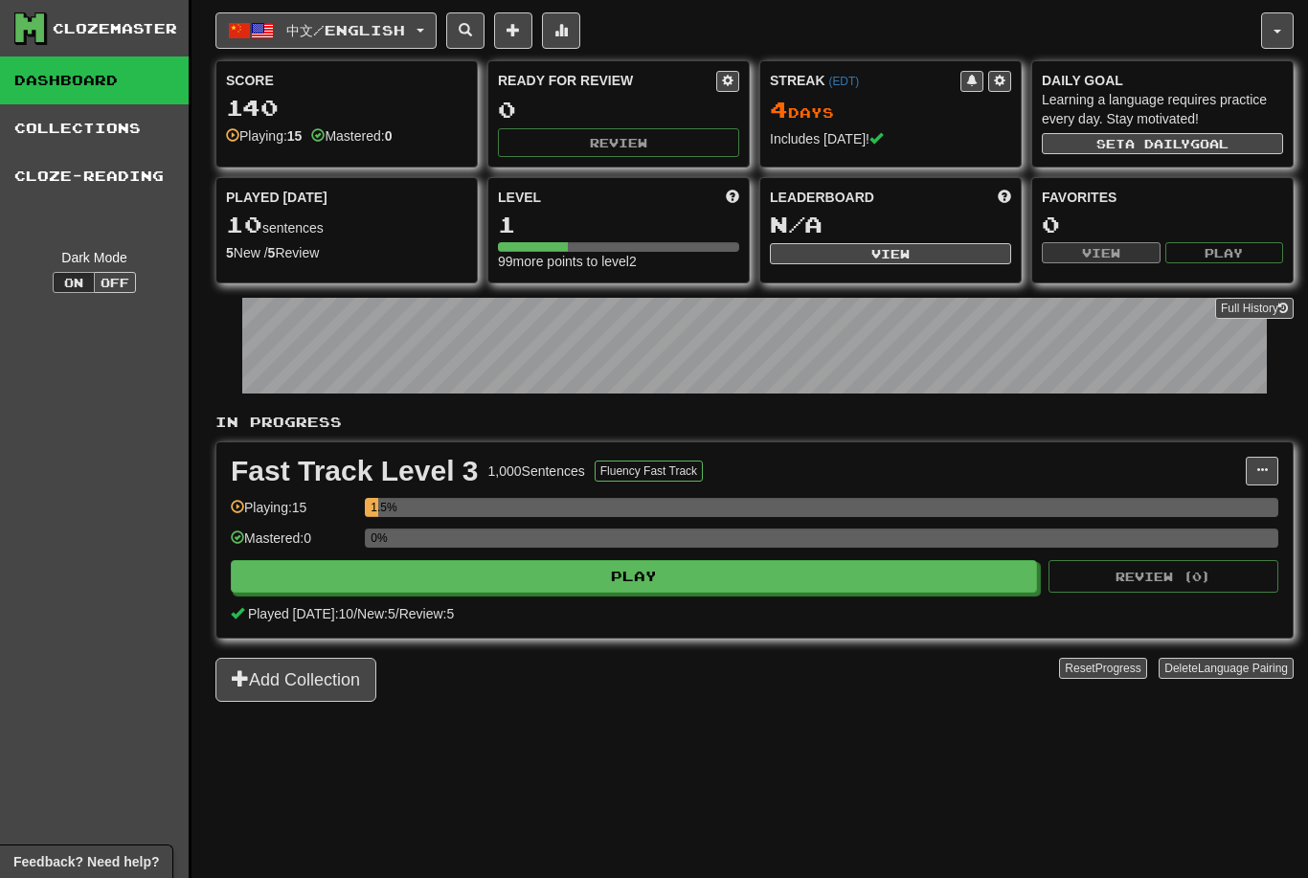
click at [405, 33] on span "中文 / English" at bounding box center [345, 30] width 119 height 16
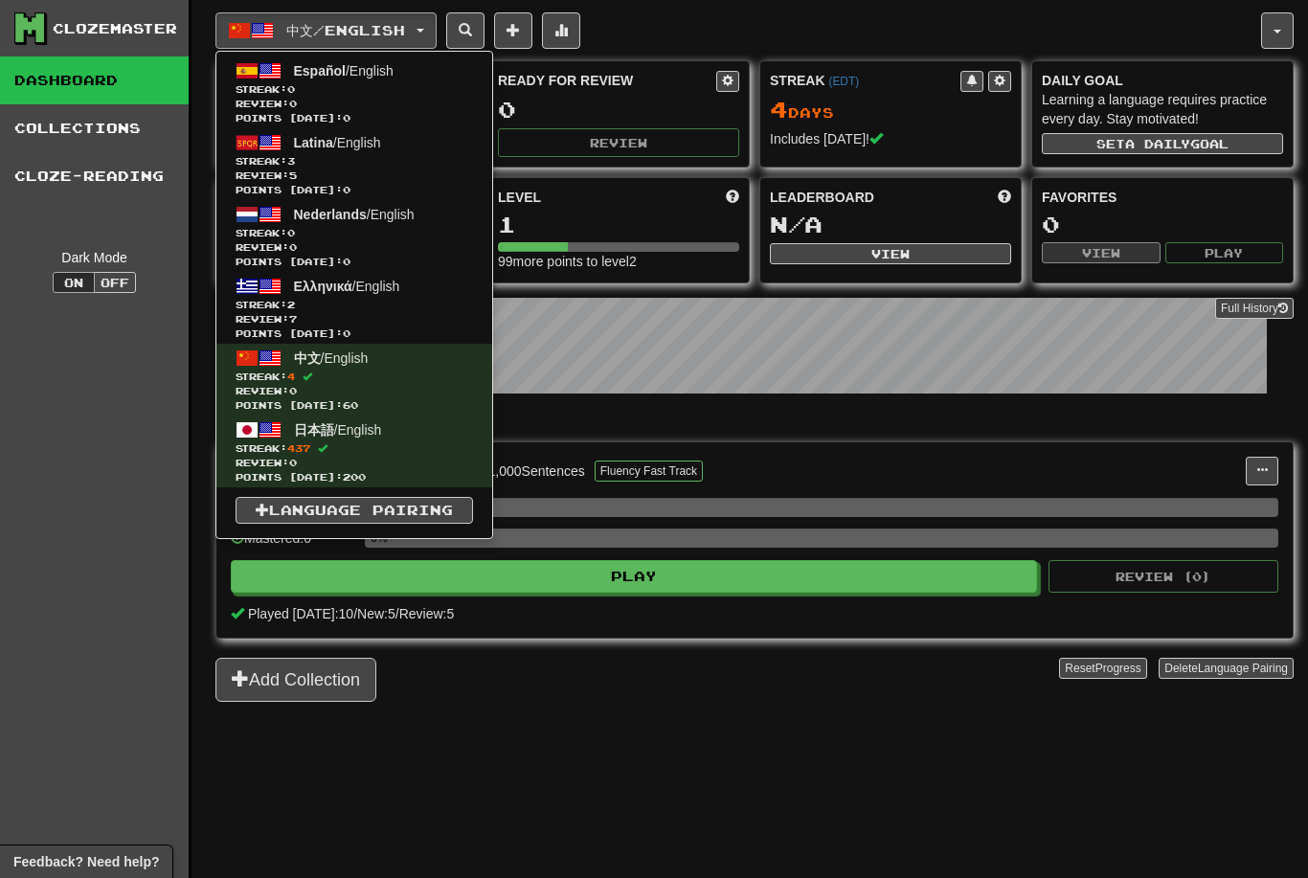
click at [344, 169] on span "Review: 5" at bounding box center [355, 176] width 238 height 14
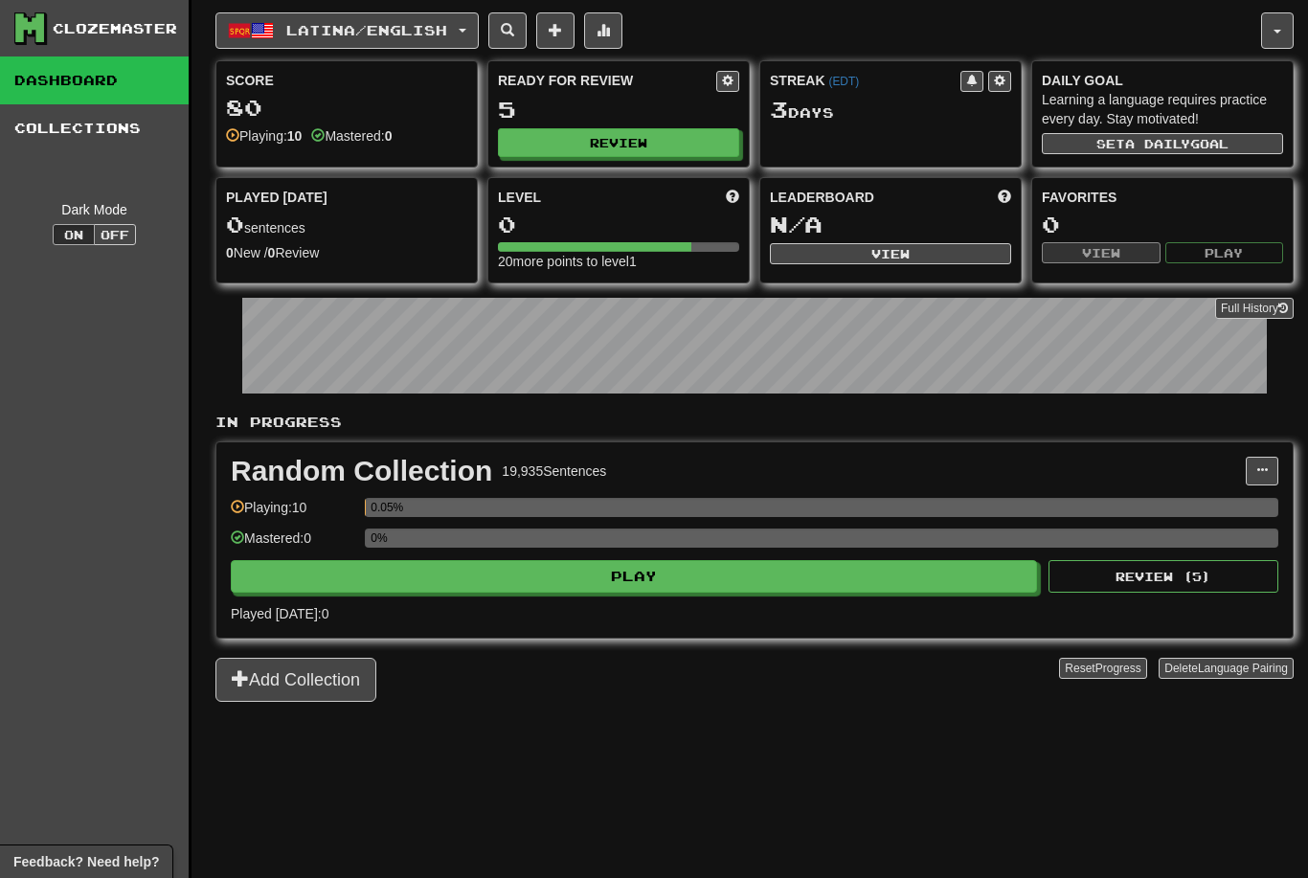
click at [830, 574] on button "Play" at bounding box center [634, 576] width 807 height 33
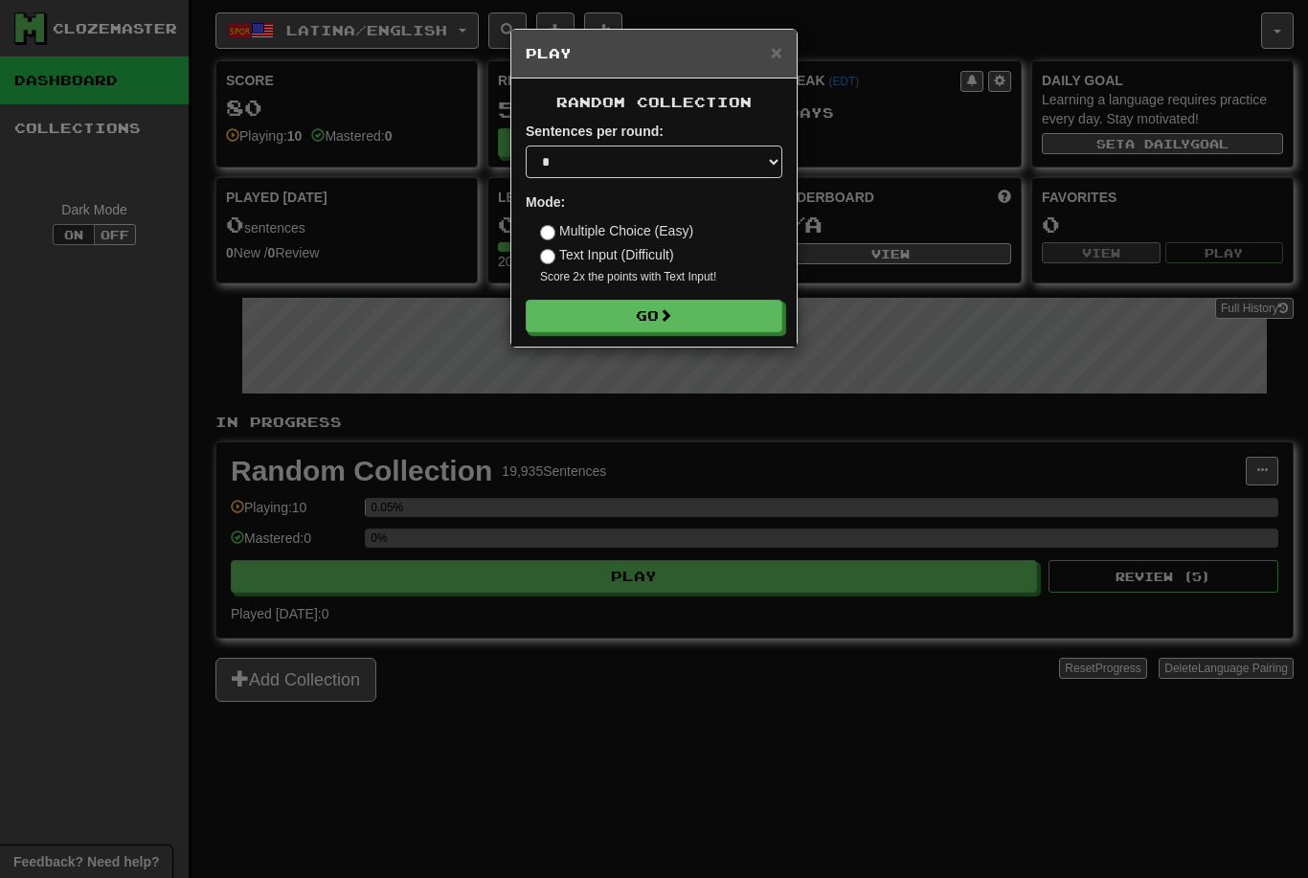
click at [655, 307] on button "Go" at bounding box center [654, 316] width 257 height 33
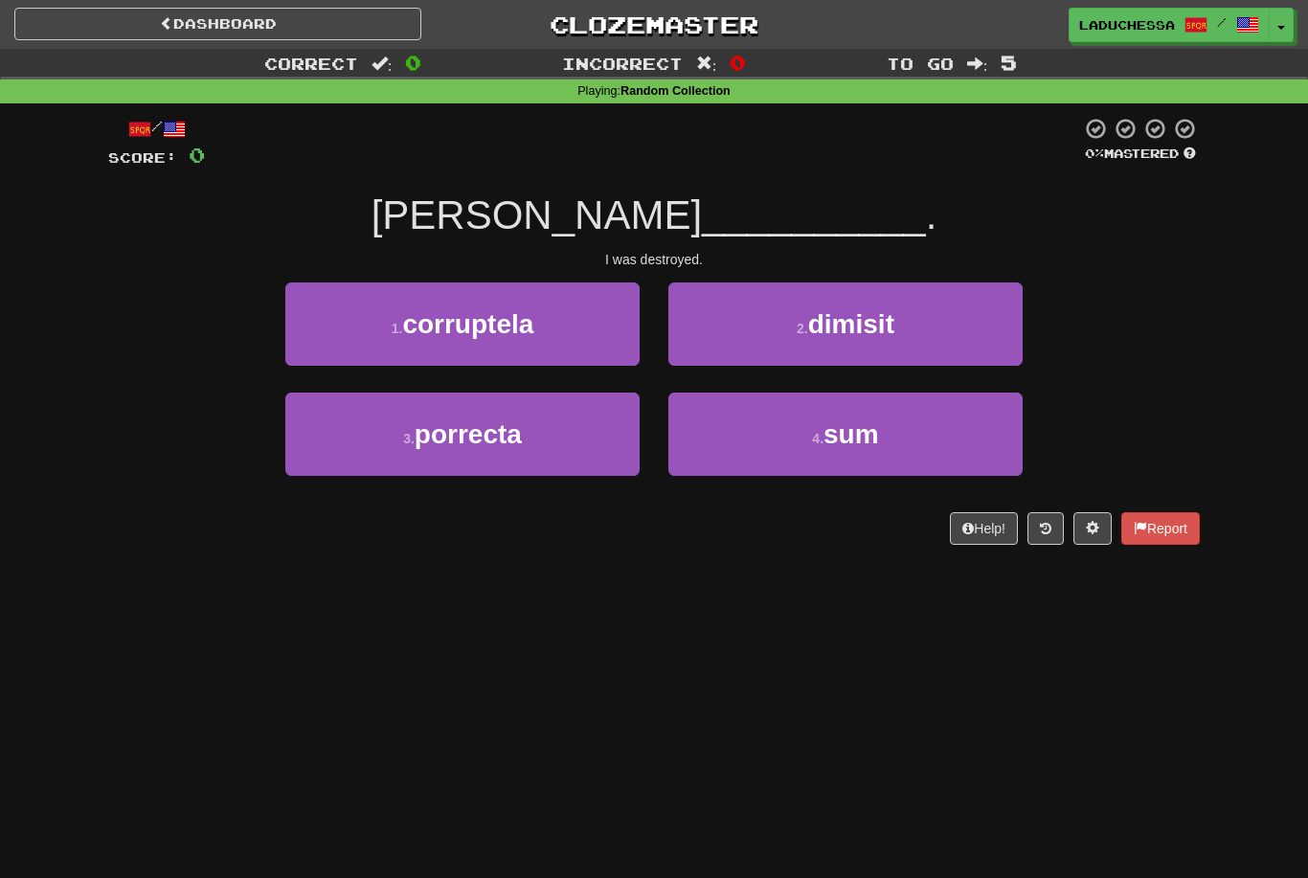
click at [861, 420] on span "sum" at bounding box center [852, 435] width 56 height 30
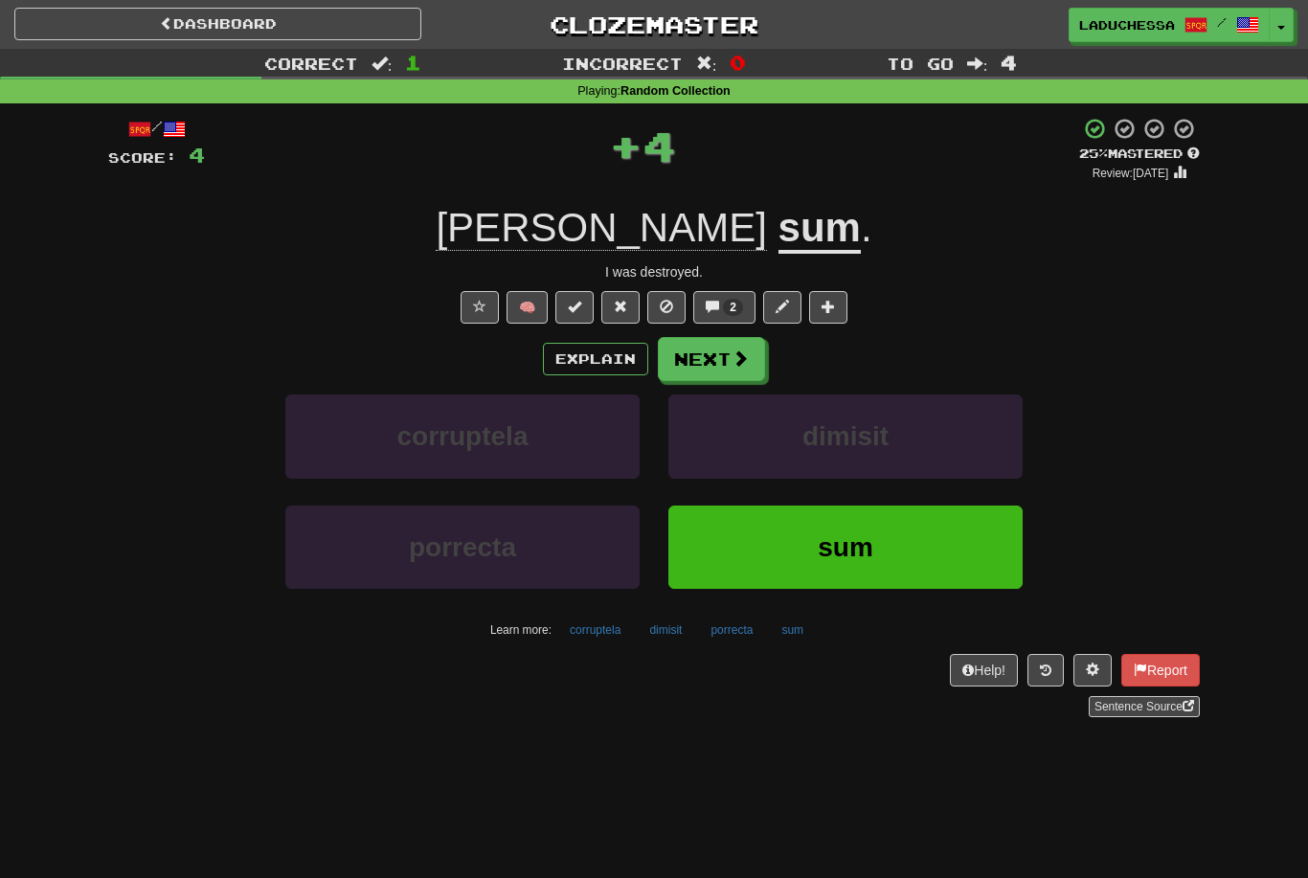
click at [729, 349] on button "Next" at bounding box center [711, 359] width 107 height 44
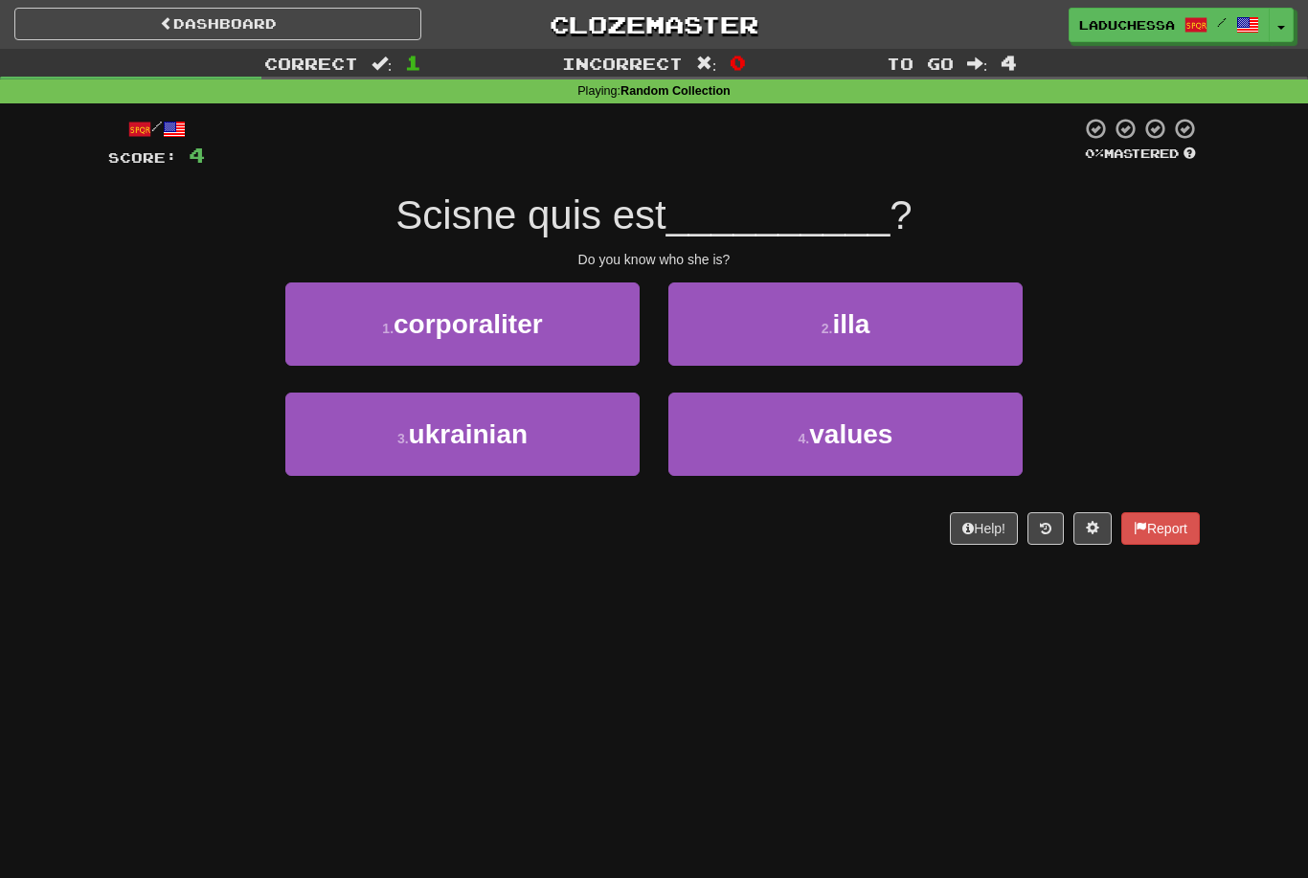
click at [886, 315] on button "2 . illa" at bounding box center [846, 324] width 354 height 83
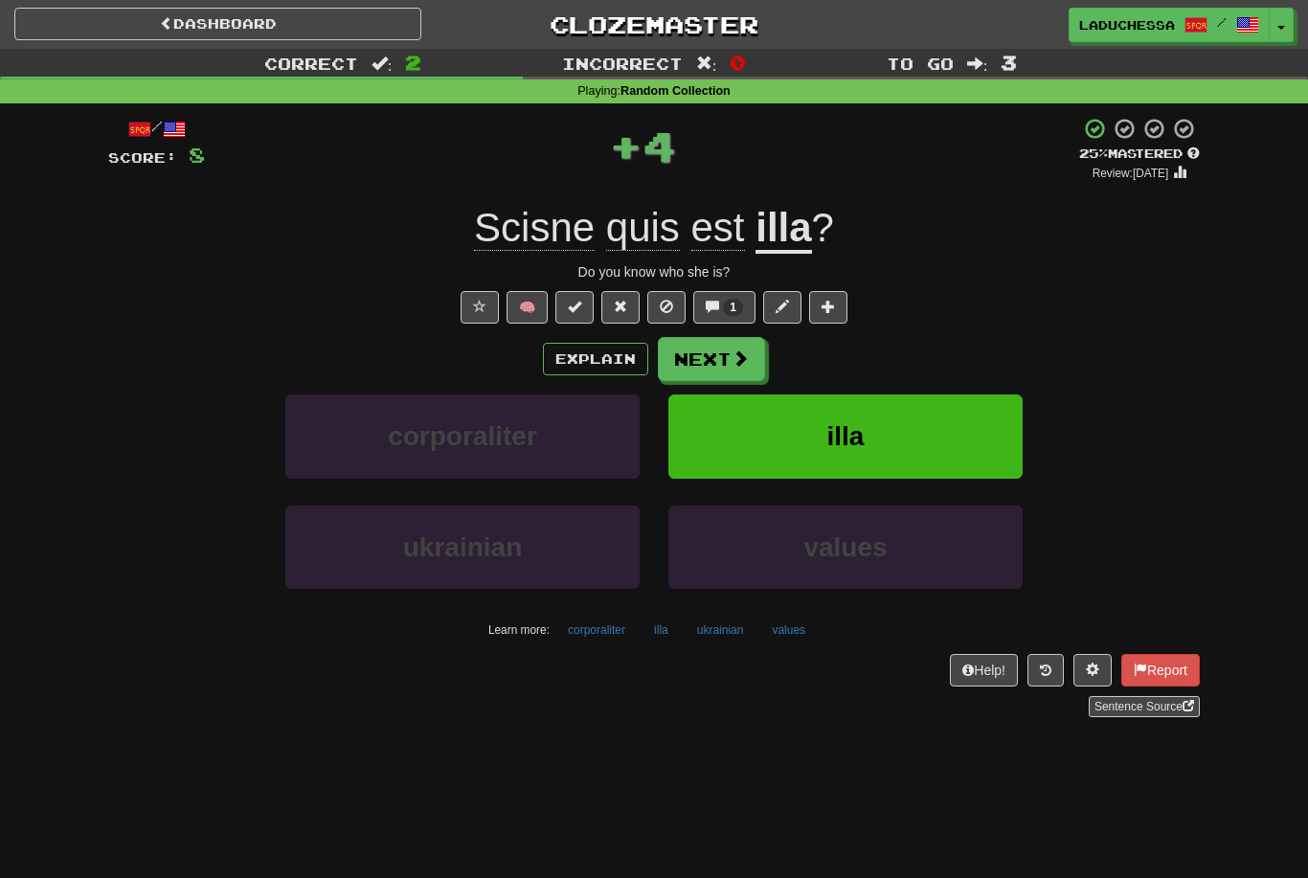
click at [708, 357] on button "Next" at bounding box center [711, 359] width 107 height 44
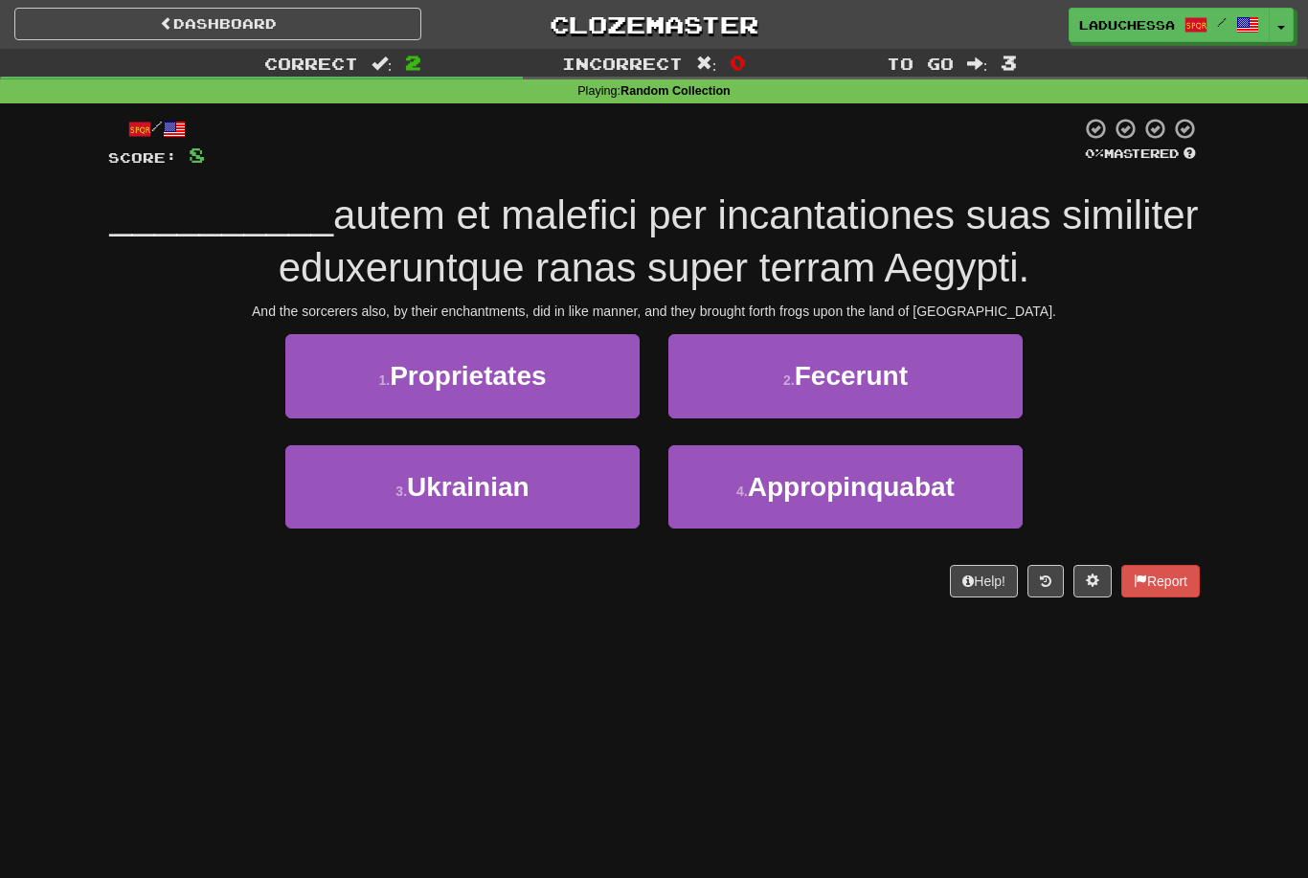
click at [935, 387] on button "2 . Fecerunt" at bounding box center [846, 375] width 354 height 83
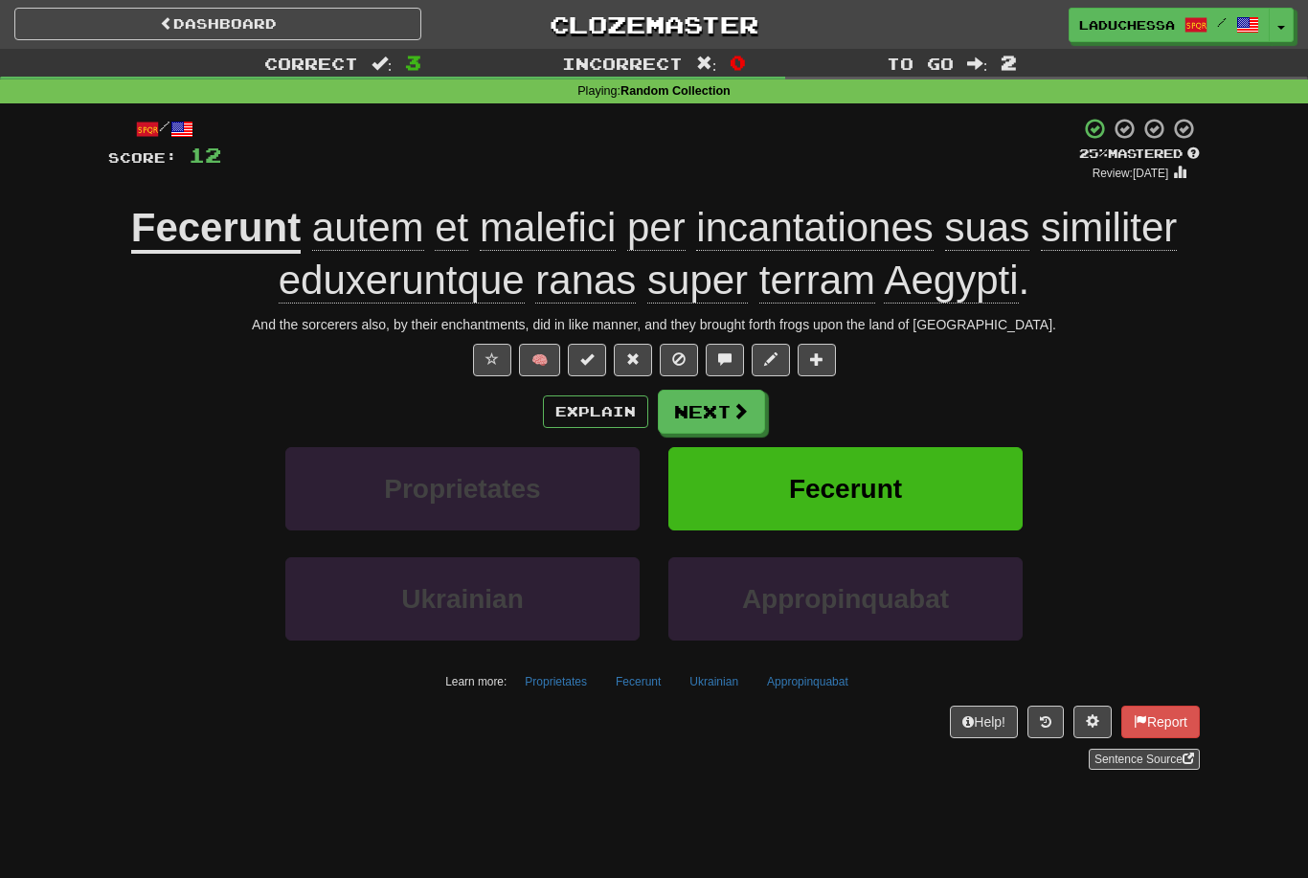
click at [732, 408] on span at bounding box center [740, 410] width 17 height 17
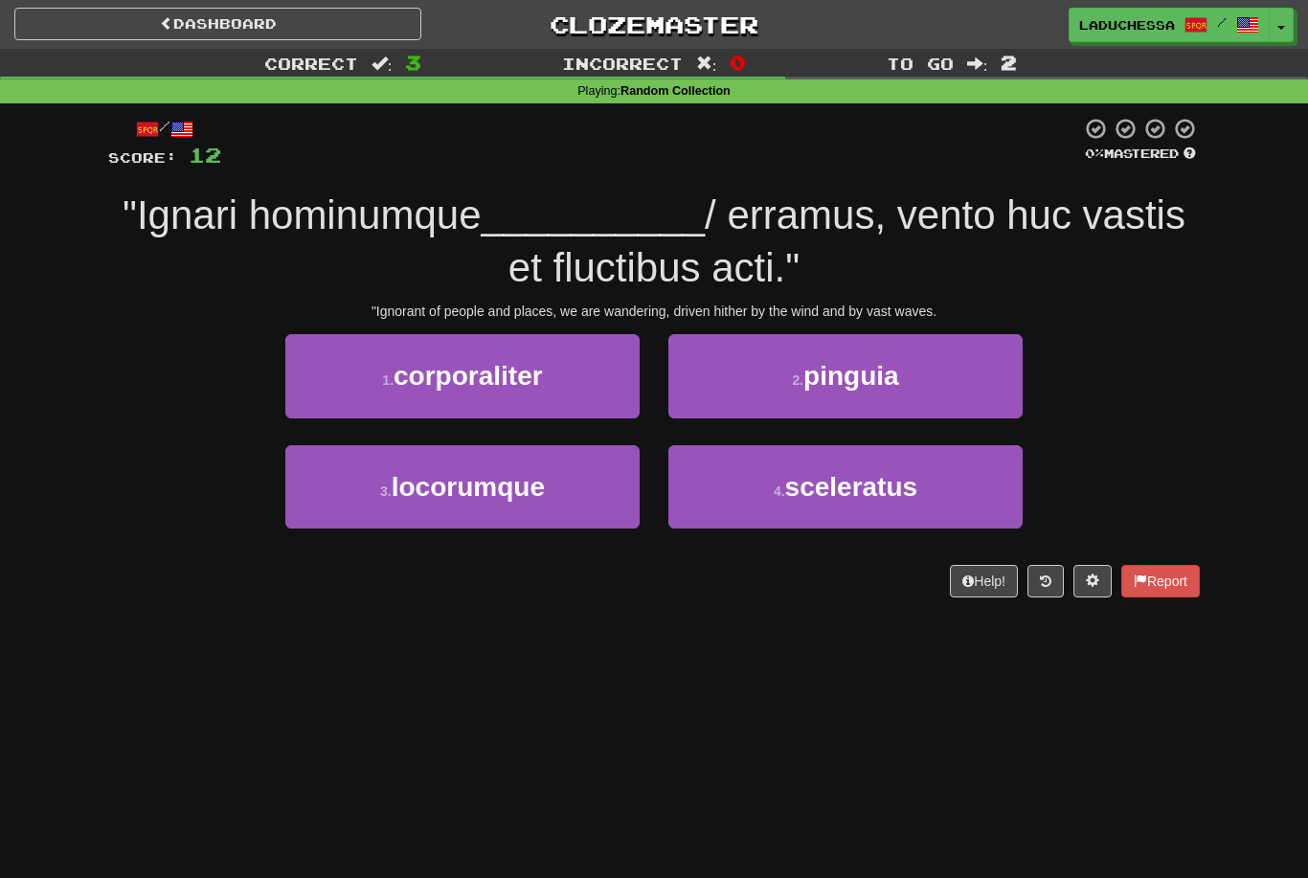
click at [535, 486] on span "locorumque" at bounding box center [468, 487] width 153 height 30
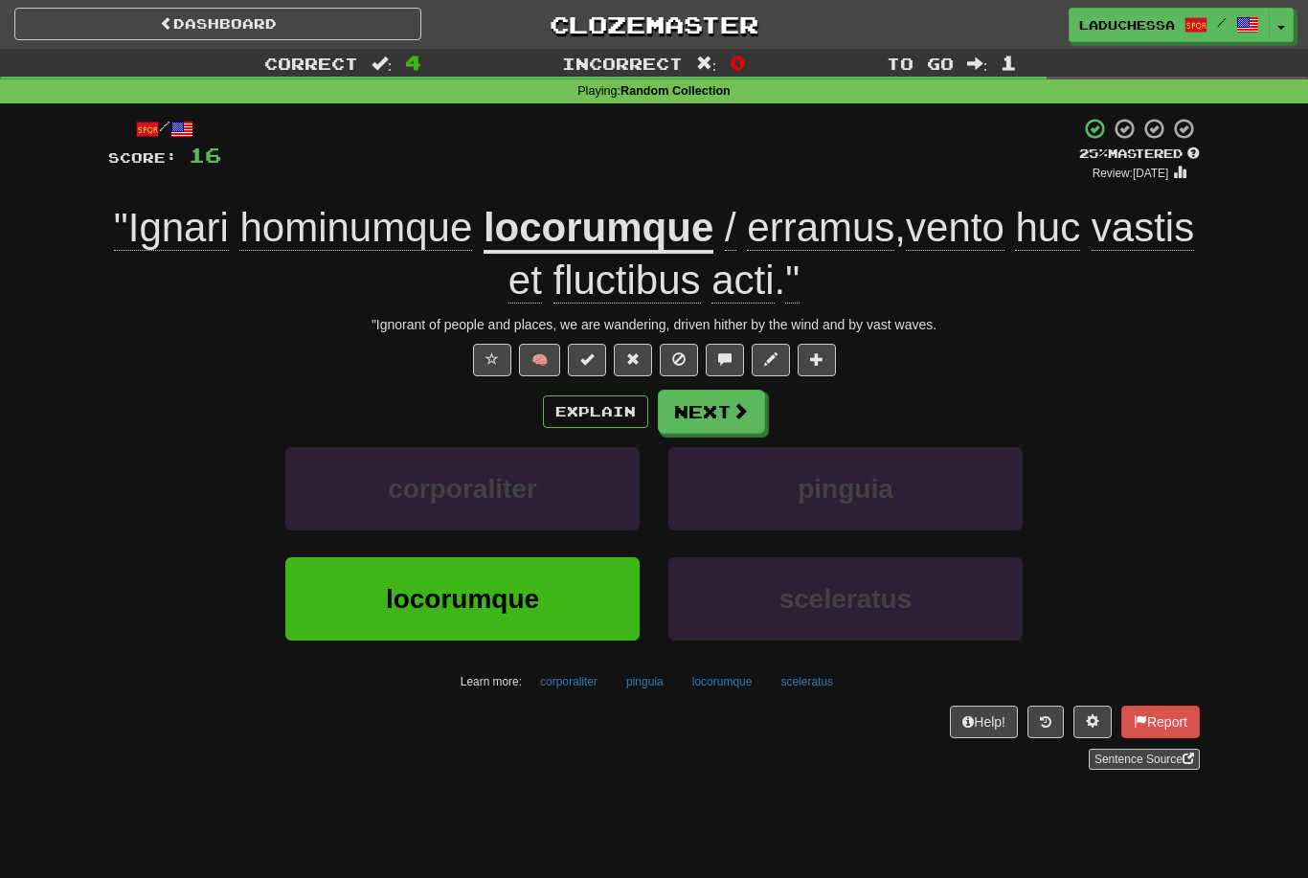
click at [728, 405] on button "Next" at bounding box center [711, 412] width 107 height 44
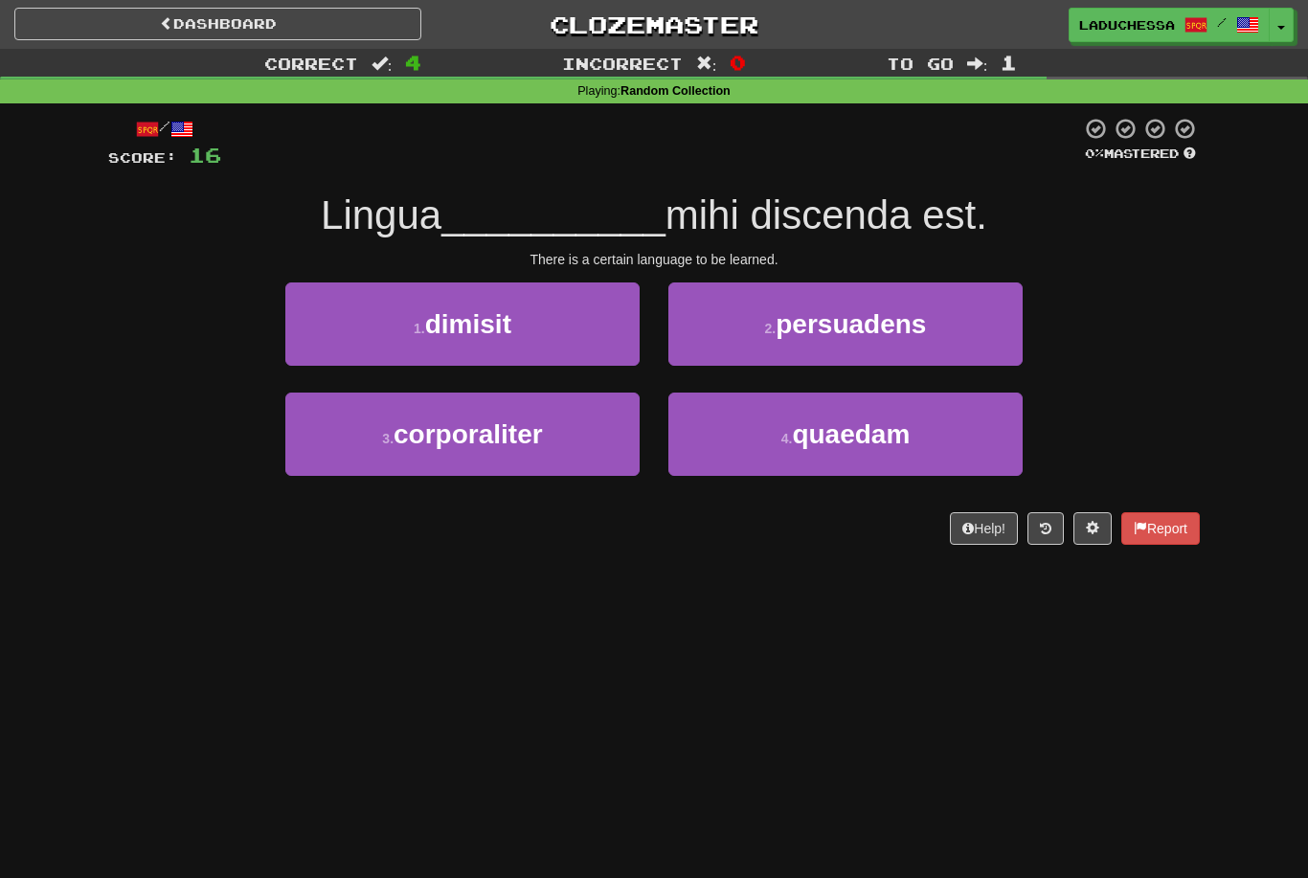
click at [876, 425] on span "quaedam" at bounding box center [851, 435] width 118 height 30
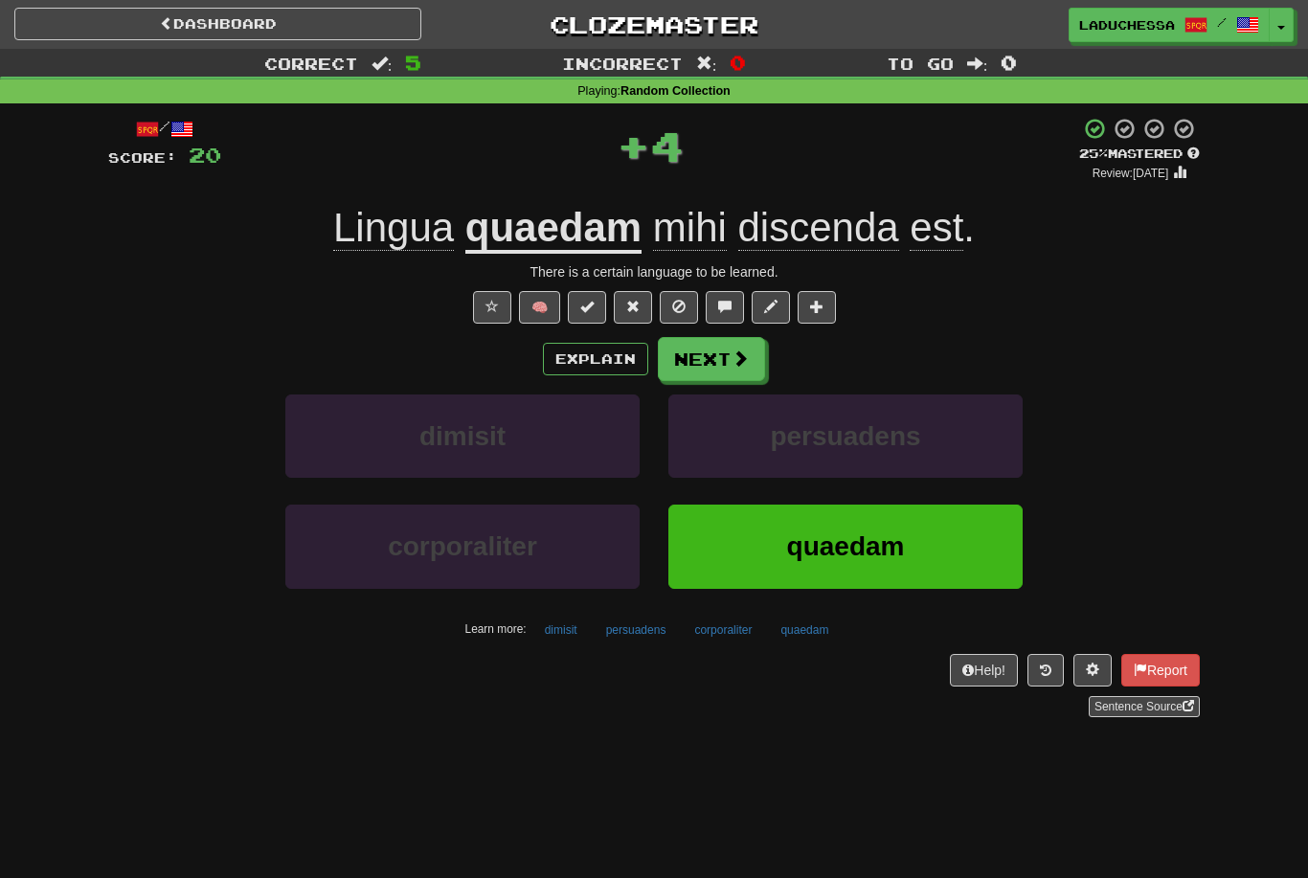
click at [724, 366] on button "Next" at bounding box center [711, 359] width 107 height 44
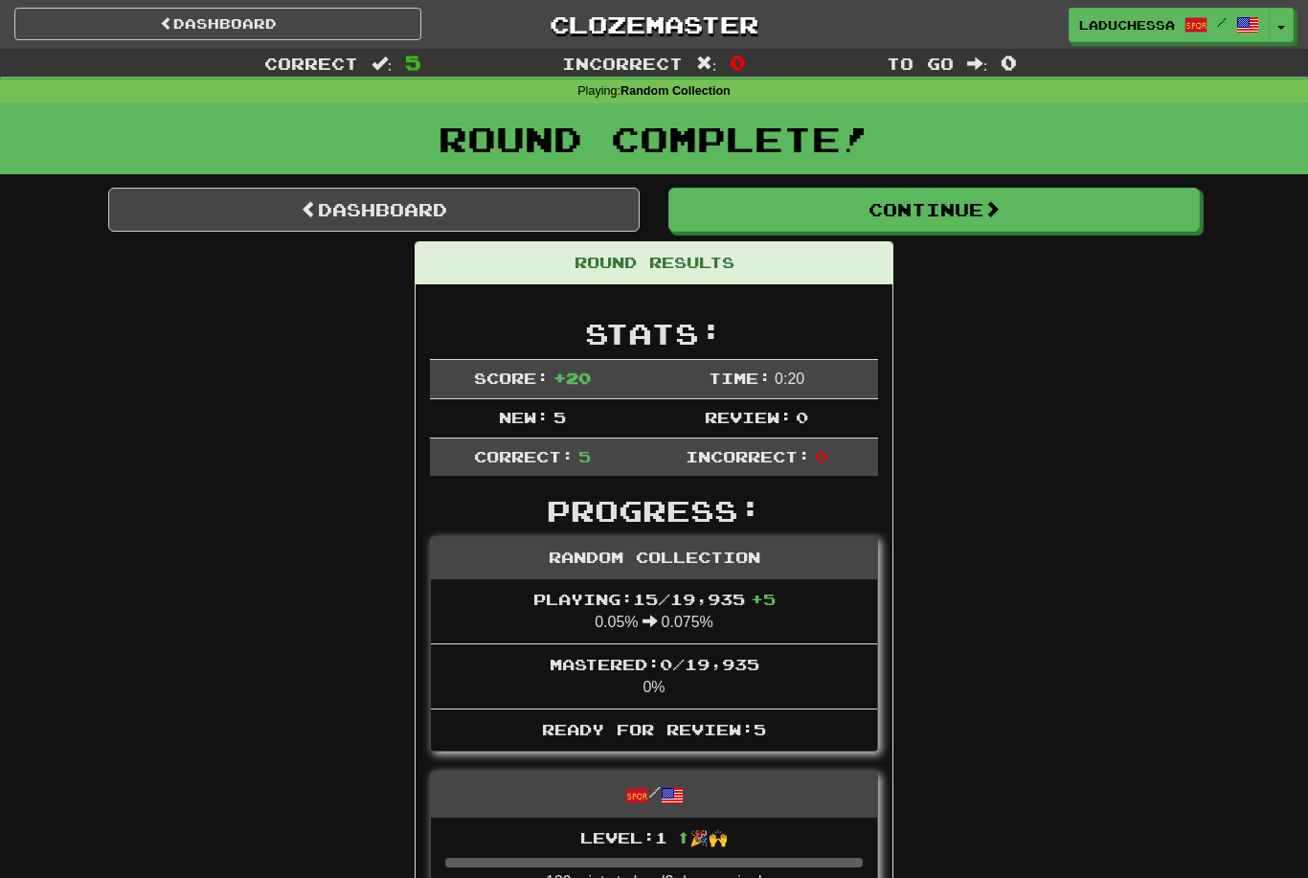
click at [379, 212] on link "Dashboard" at bounding box center [374, 210] width 532 height 44
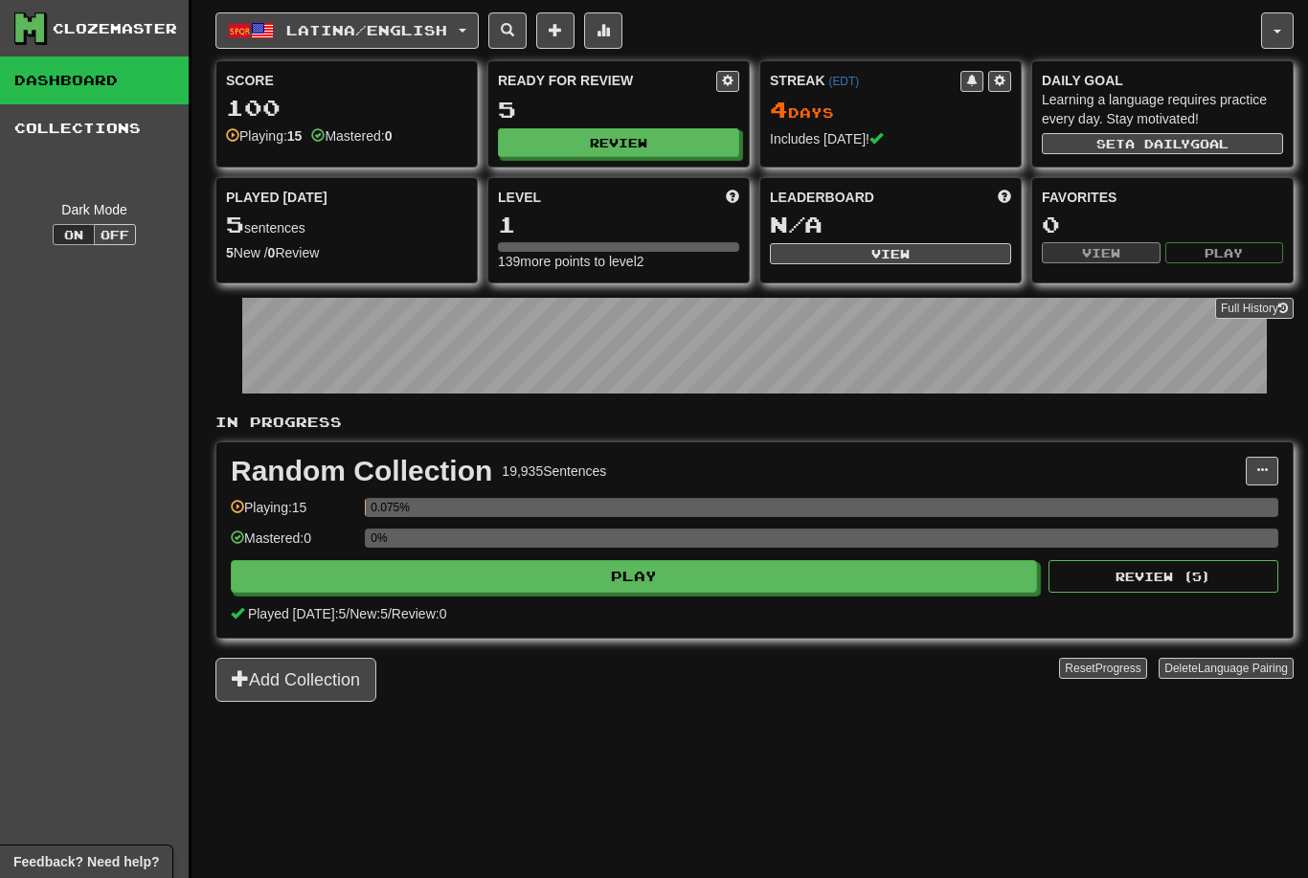
click at [627, 140] on button "Review" at bounding box center [618, 142] width 241 height 29
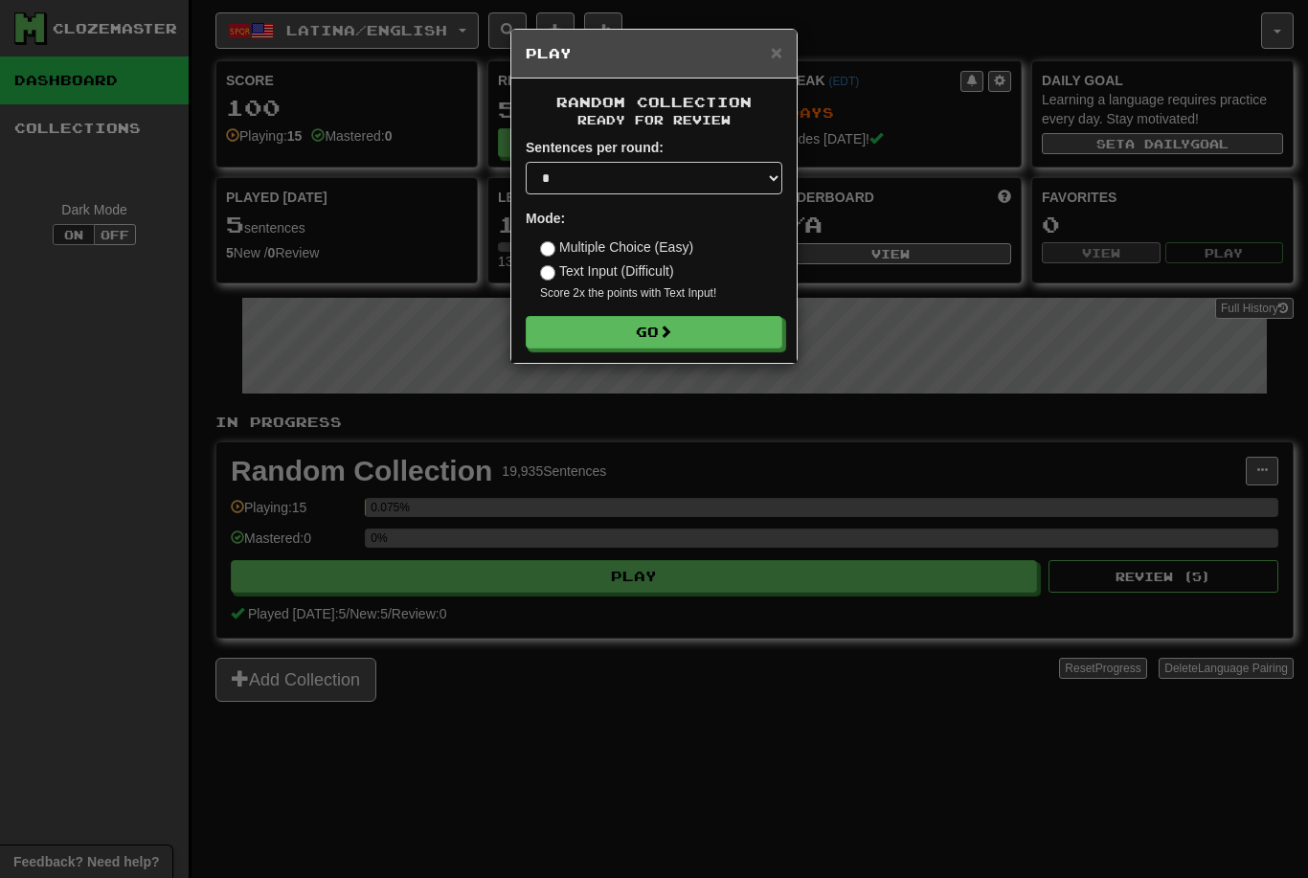
click at [681, 310] on form "Sentences per round: * ** ** ** ** ** *** ******** Mode: Multiple Choice (Easy)…" at bounding box center [654, 243] width 257 height 211
click at [698, 334] on button "Go" at bounding box center [654, 332] width 257 height 33
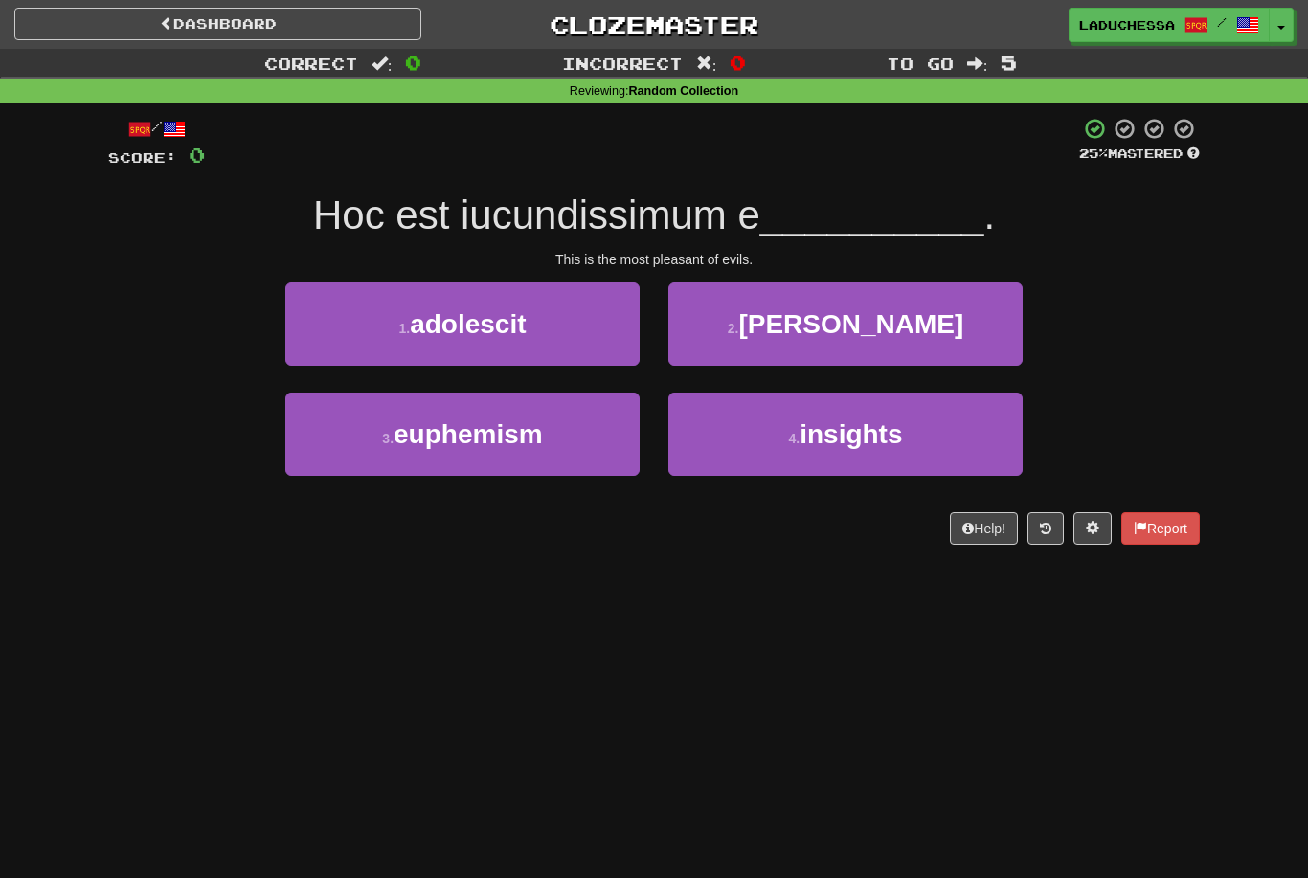
click at [874, 318] on span "[PERSON_NAME]" at bounding box center [851, 324] width 225 height 30
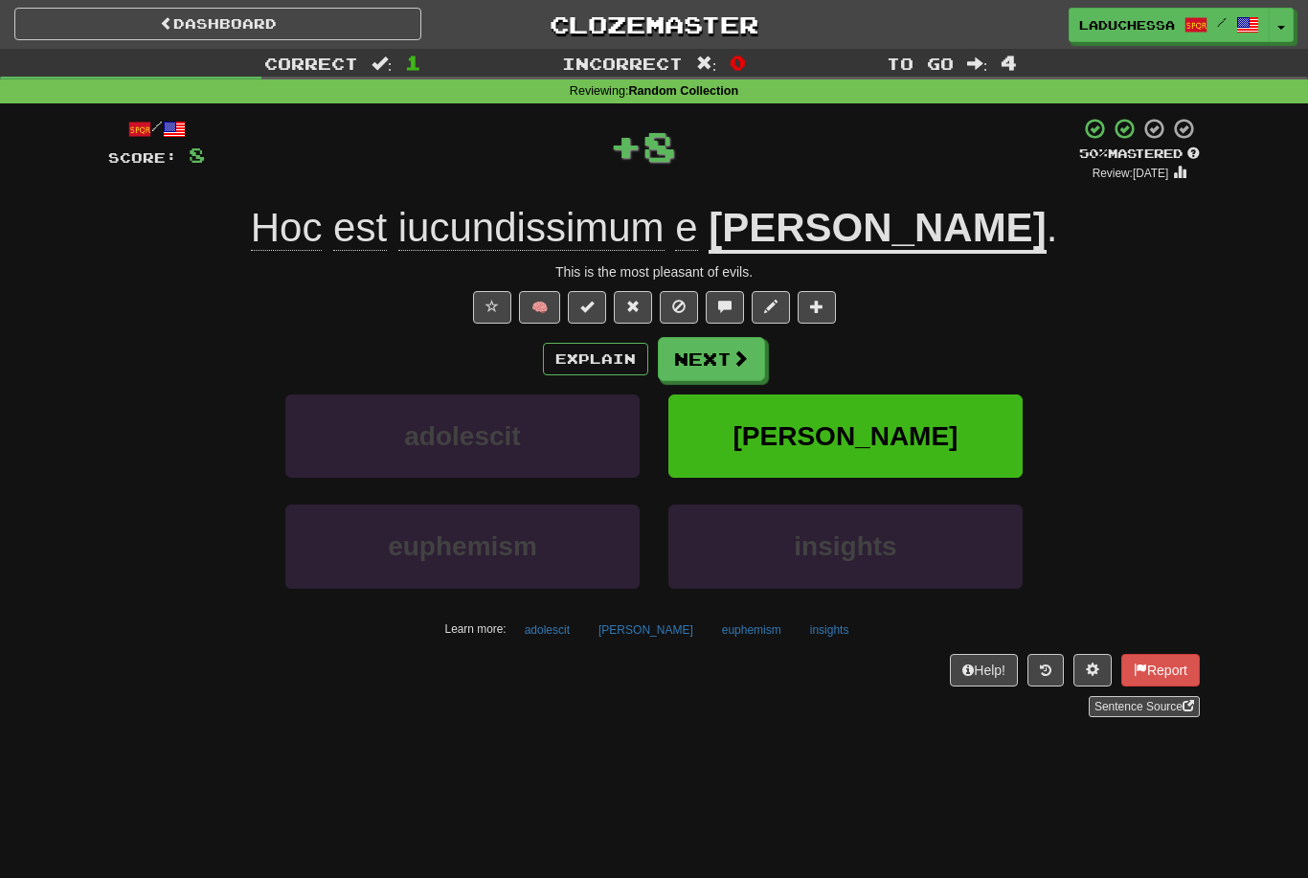
click at [733, 350] on span at bounding box center [740, 358] width 17 height 17
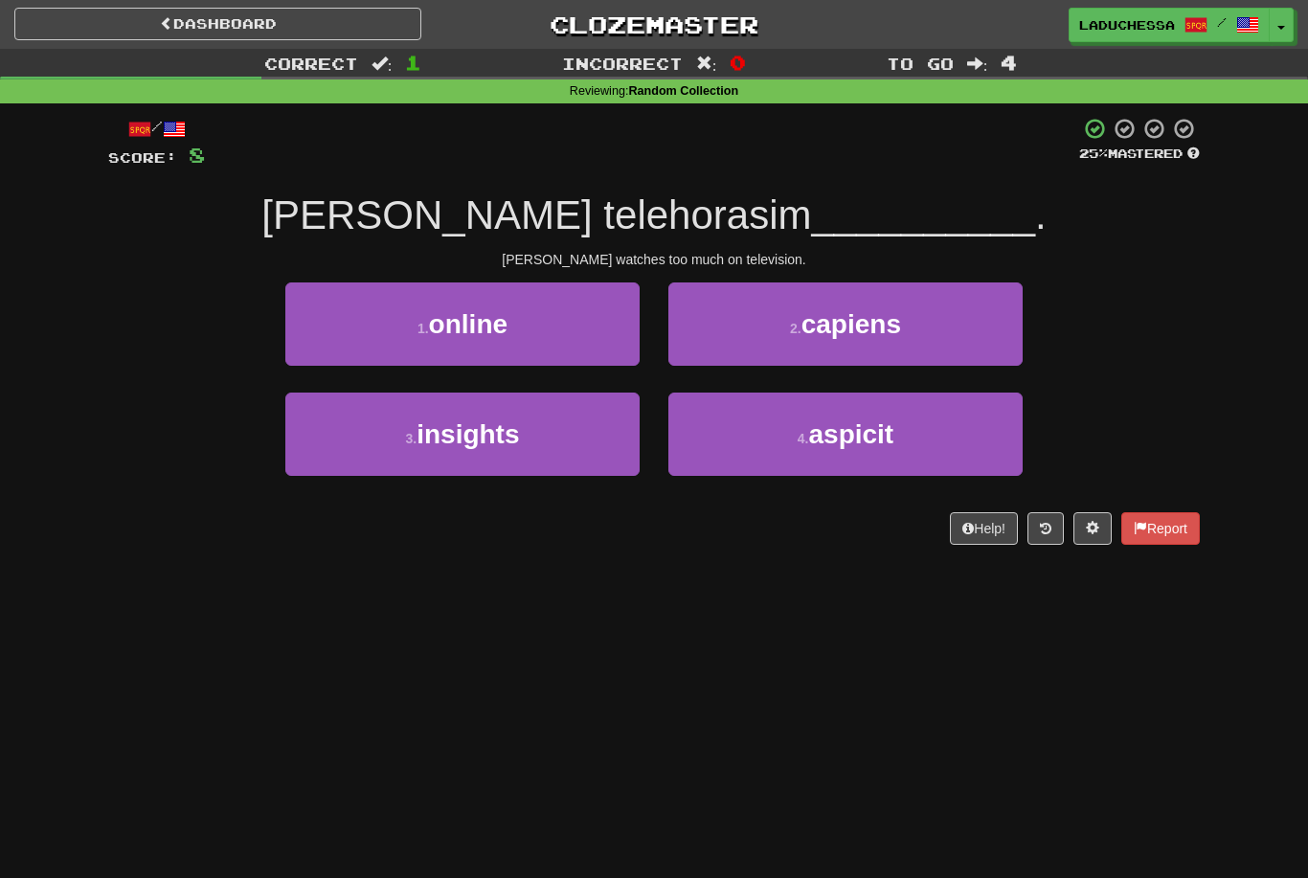
click at [865, 427] on span "aspicit" at bounding box center [850, 435] width 85 height 30
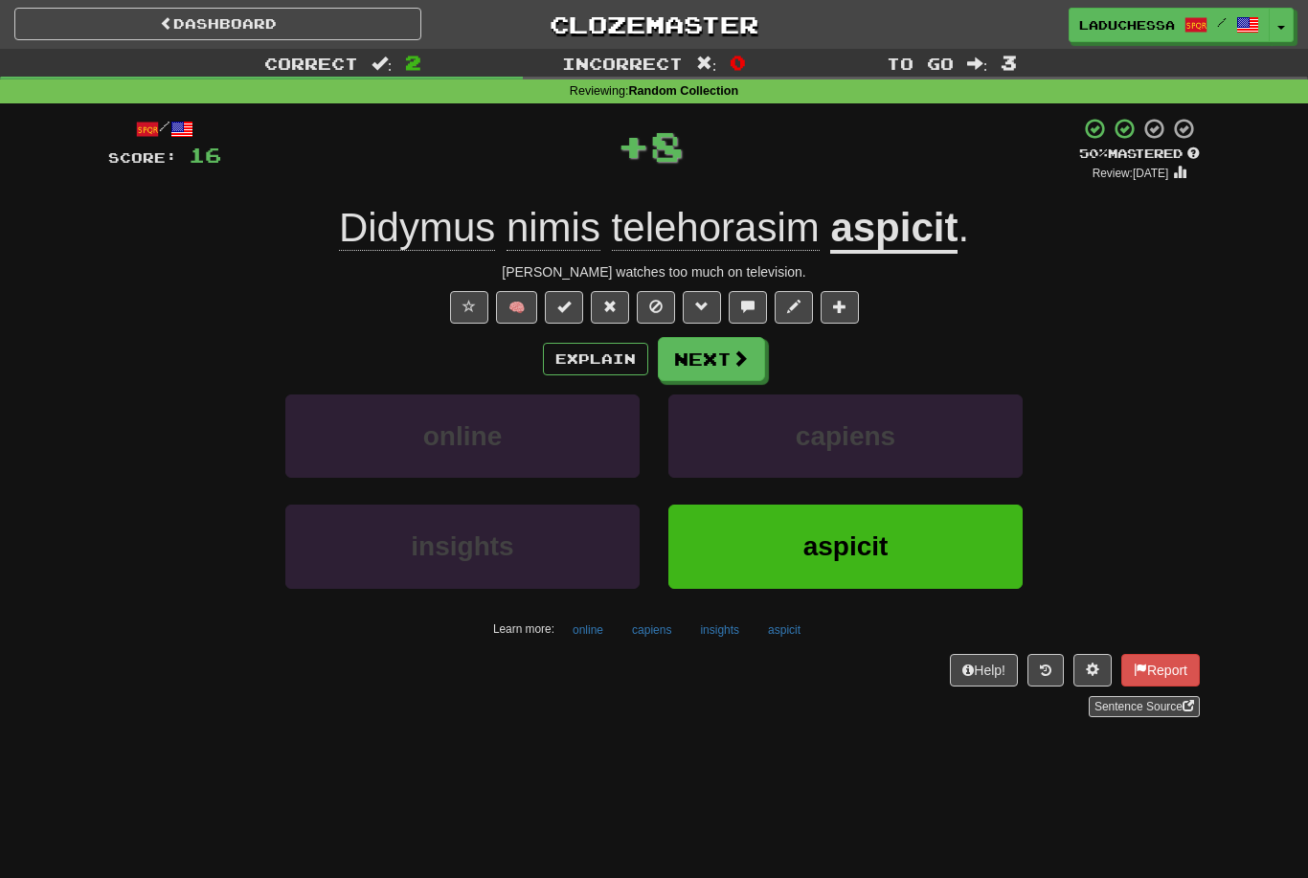
click at [732, 350] on span at bounding box center [740, 358] width 17 height 17
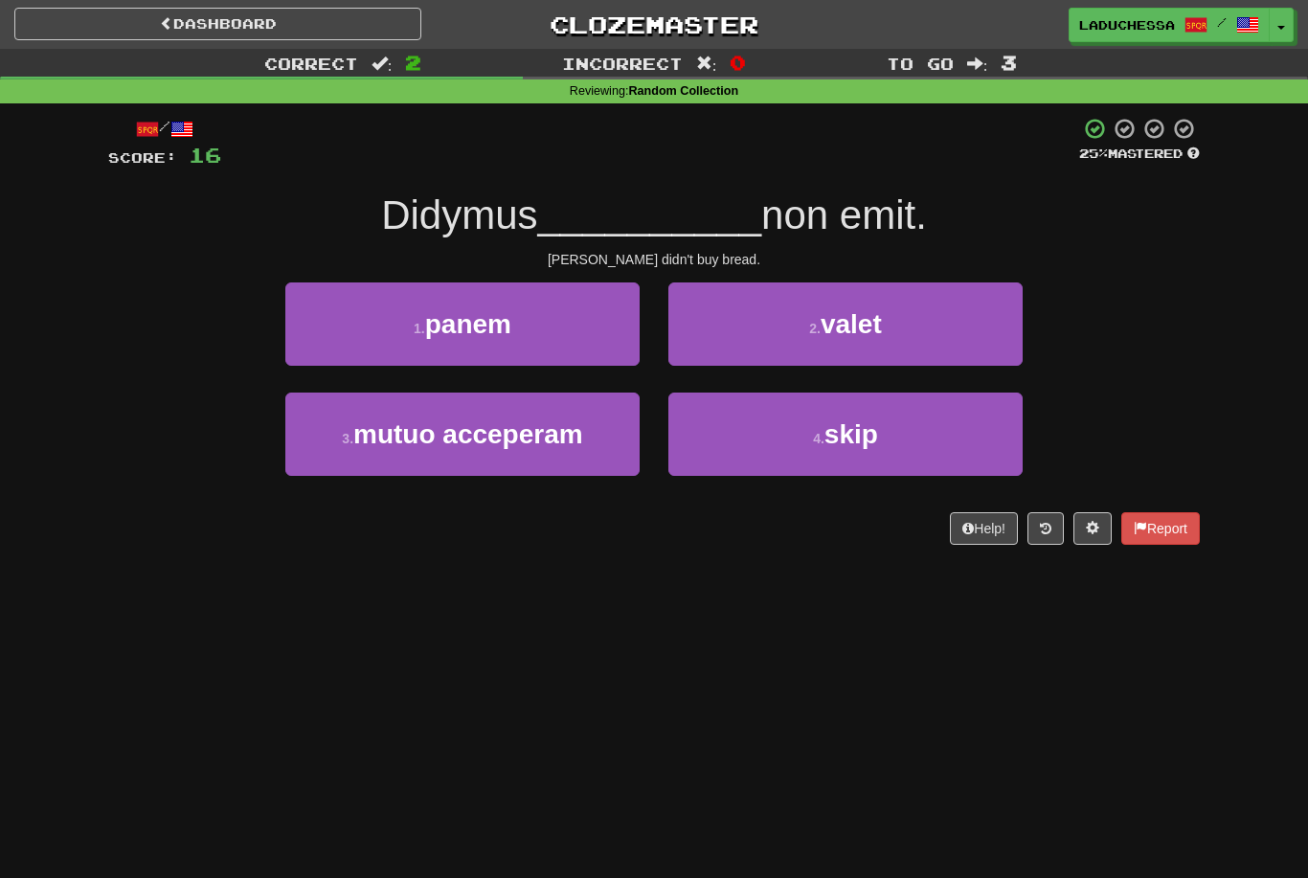
click at [535, 321] on button "1 . panem" at bounding box center [462, 324] width 354 height 83
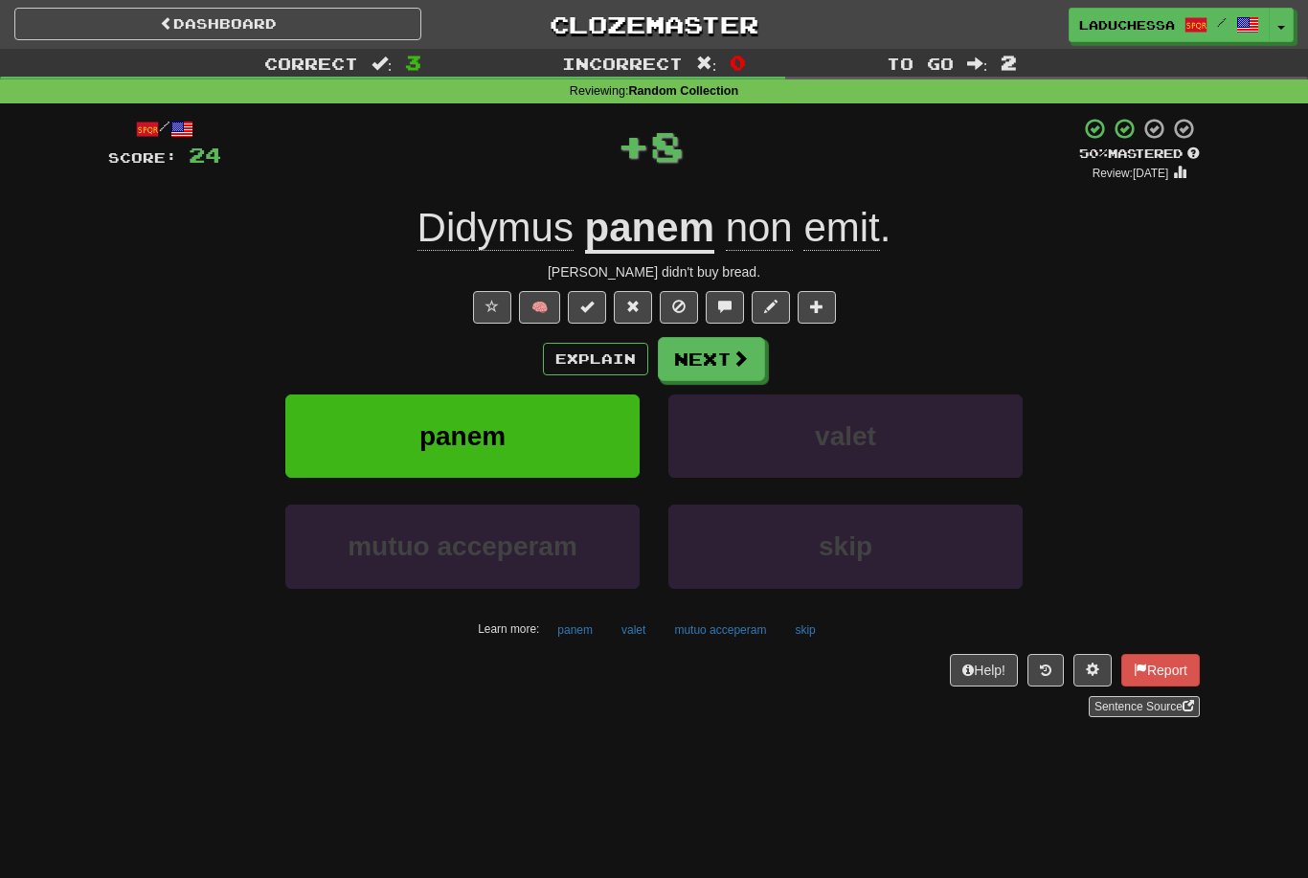
click at [732, 358] on span at bounding box center [740, 358] width 17 height 17
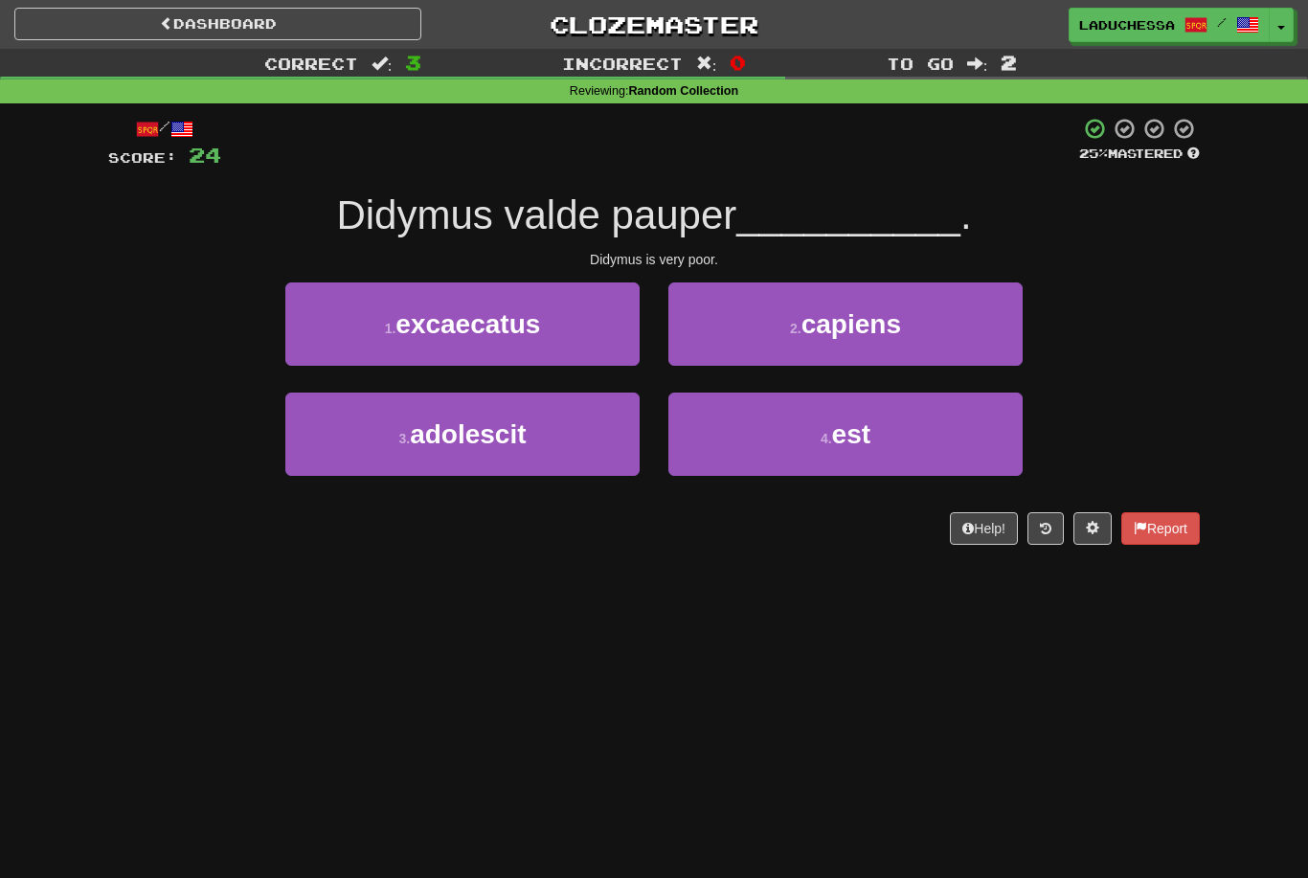
click at [862, 448] on button "4 . est" at bounding box center [846, 434] width 354 height 83
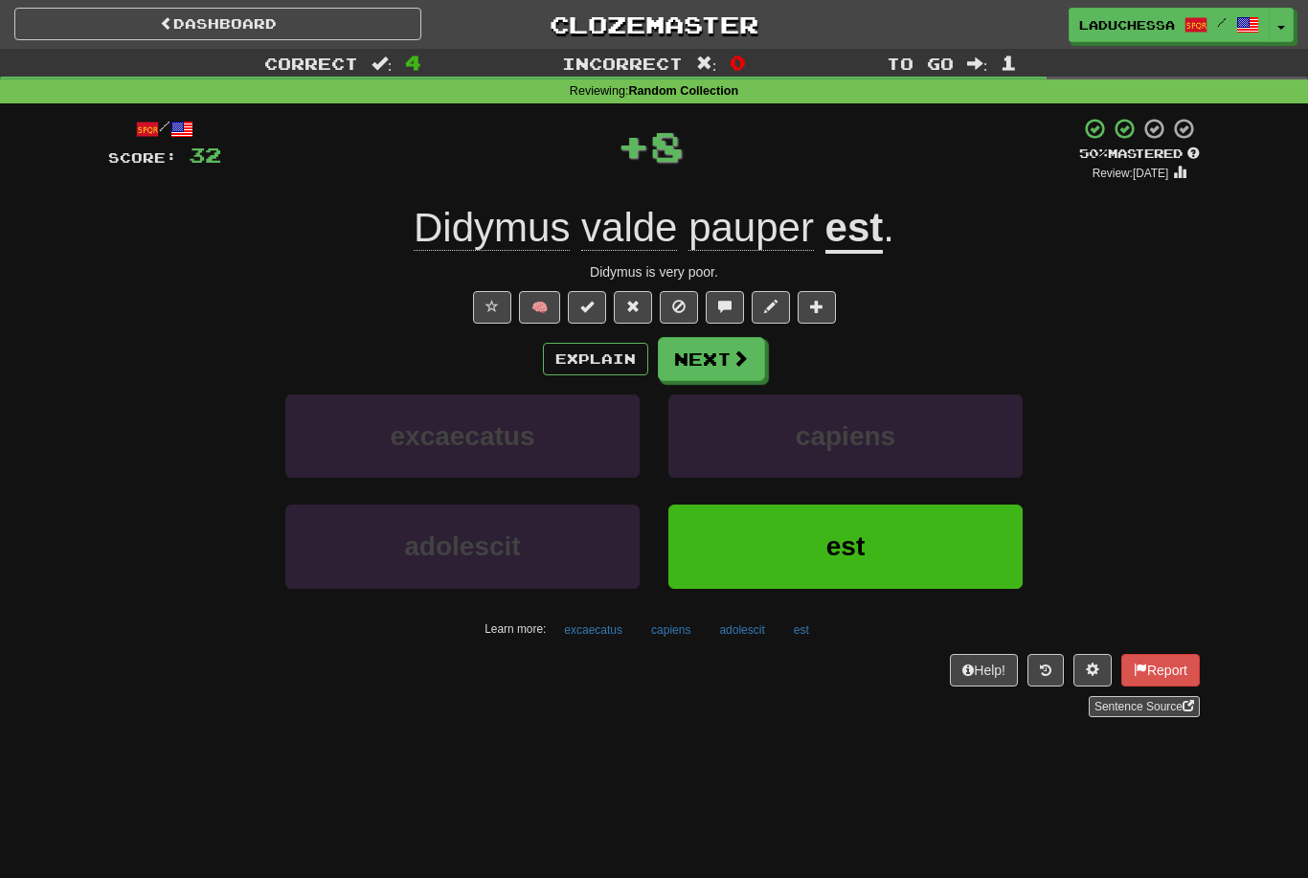
click at [737, 356] on span at bounding box center [740, 358] width 17 height 17
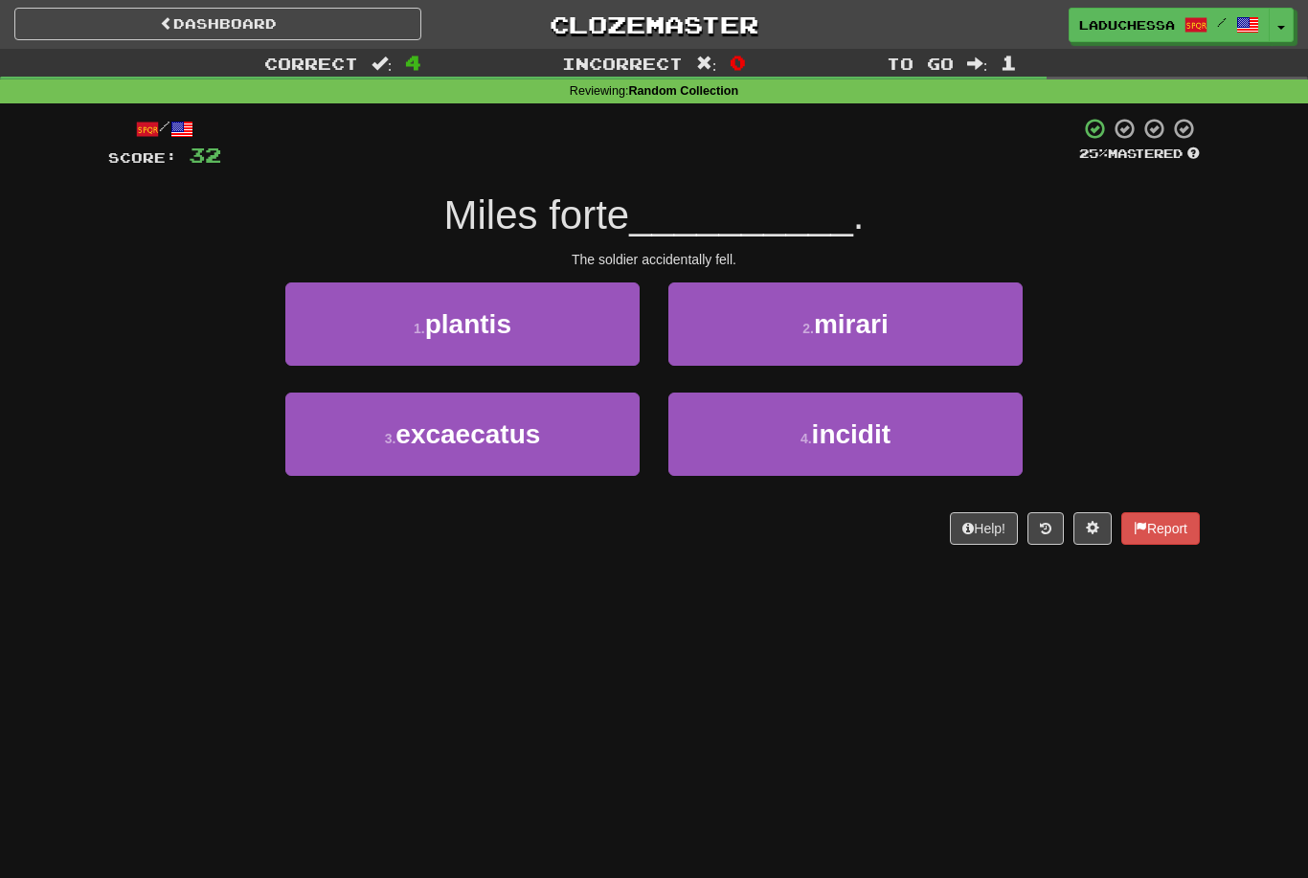
click at [866, 442] on span "incidit" at bounding box center [851, 435] width 79 height 30
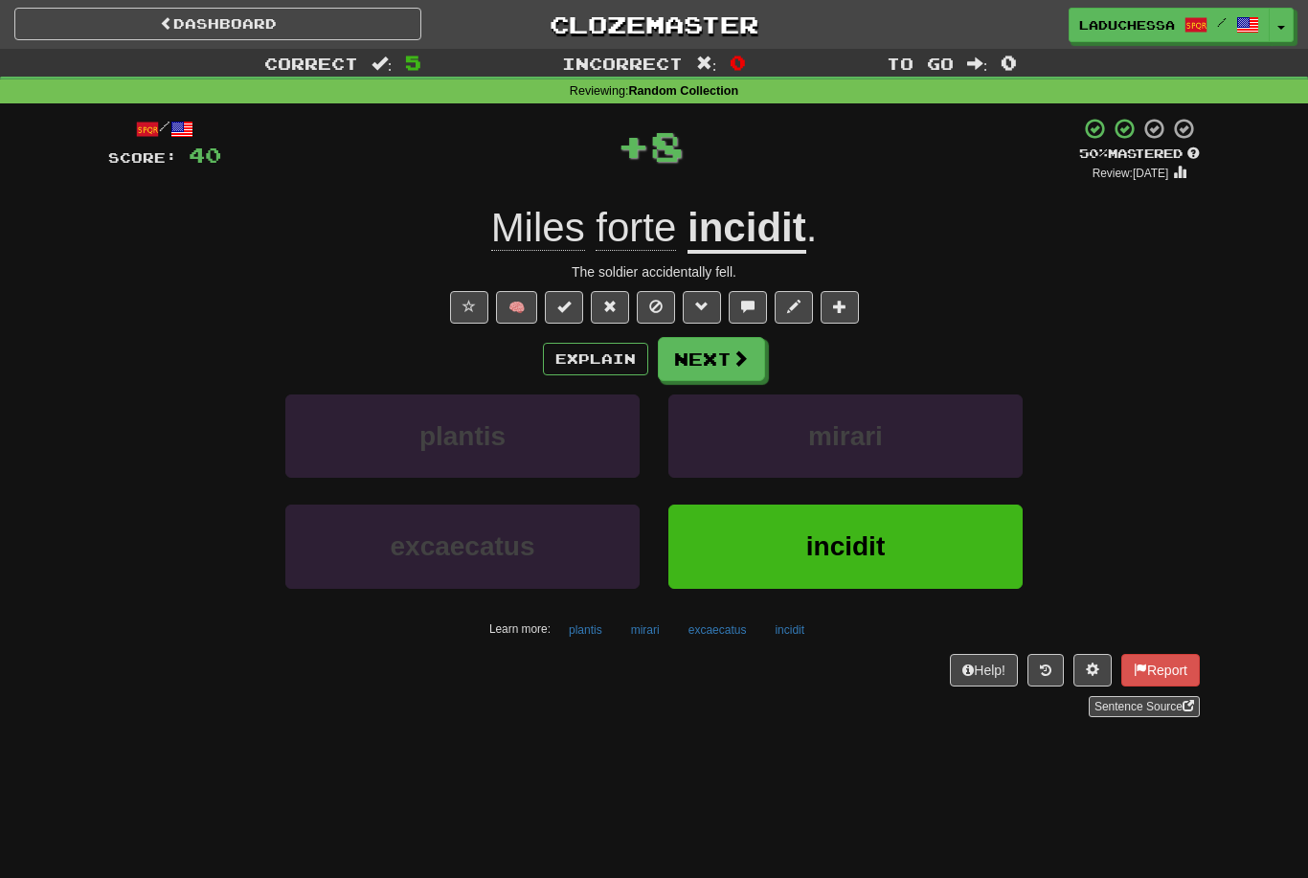
click at [723, 356] on button "Next" at bounding box center [711, 359] width 107 height 44
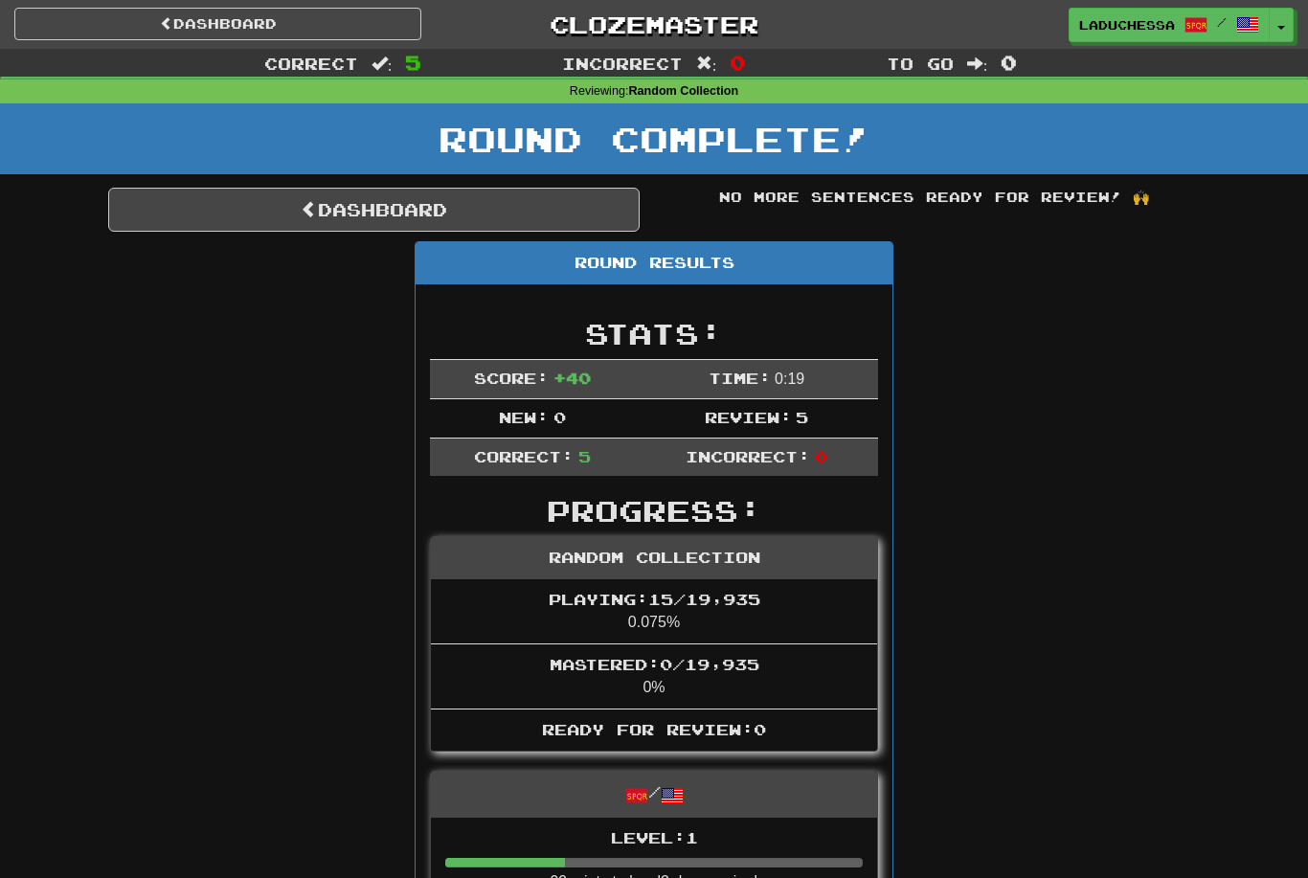
click at [381, 206] on link "Dashboard" at bounding box center [374, 210] width 532 height 44
